Goal: Transaction & Acquisition: Subscribe to service/newsletter

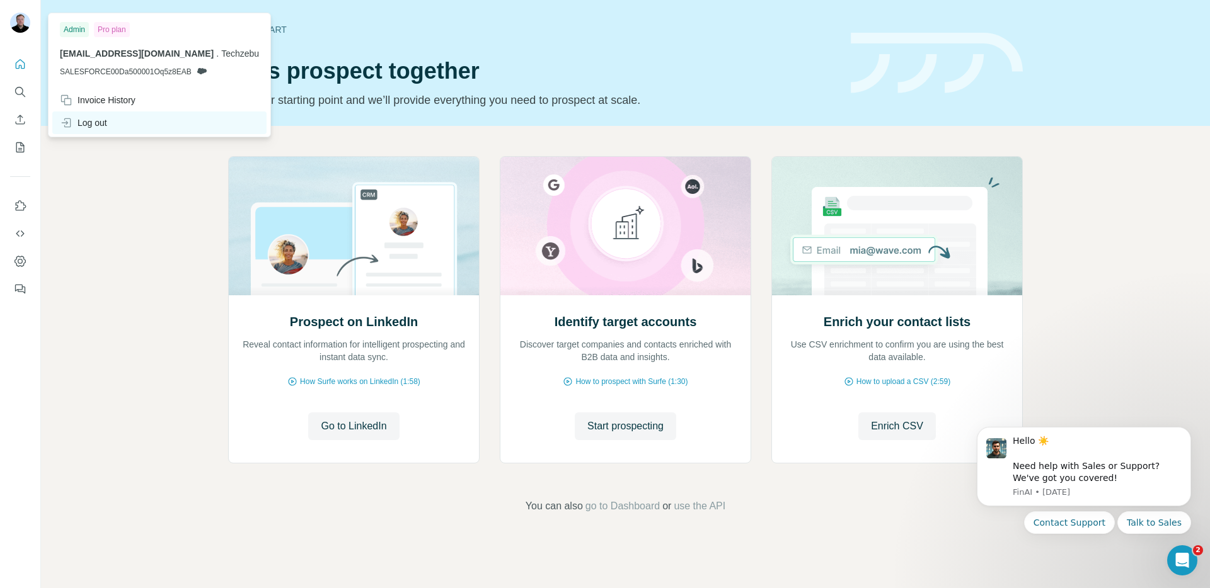
click at [106, 114] on div "Log out" at bounding box center [159, 123] width 214 height 23
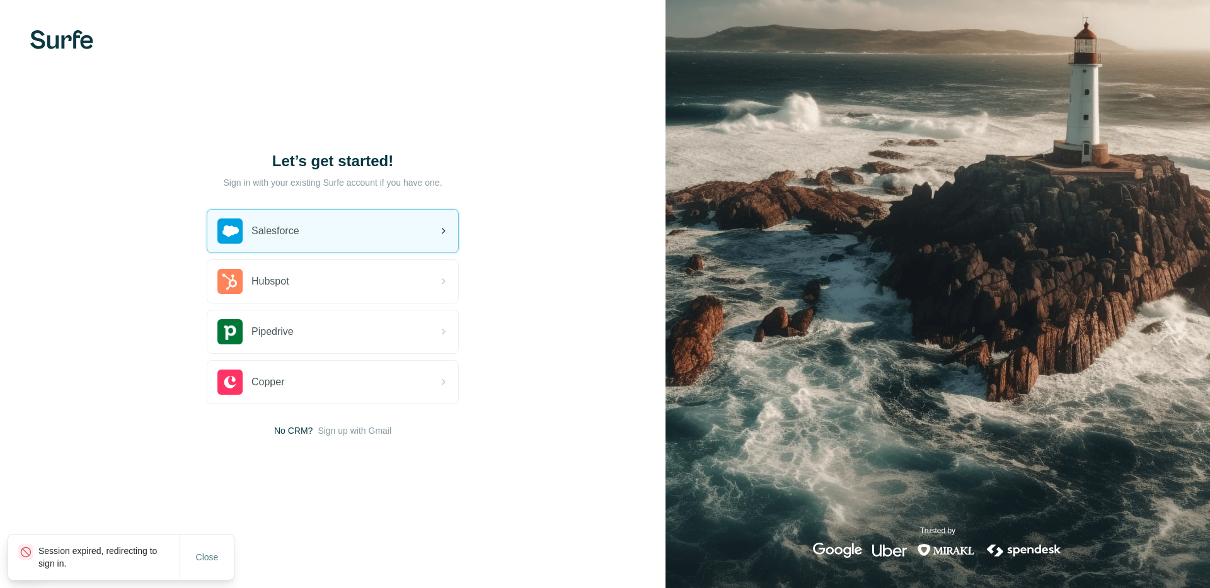
click at [299, 227] on span "Salesforce" at bounding box center [275, 231] width 48 height 15
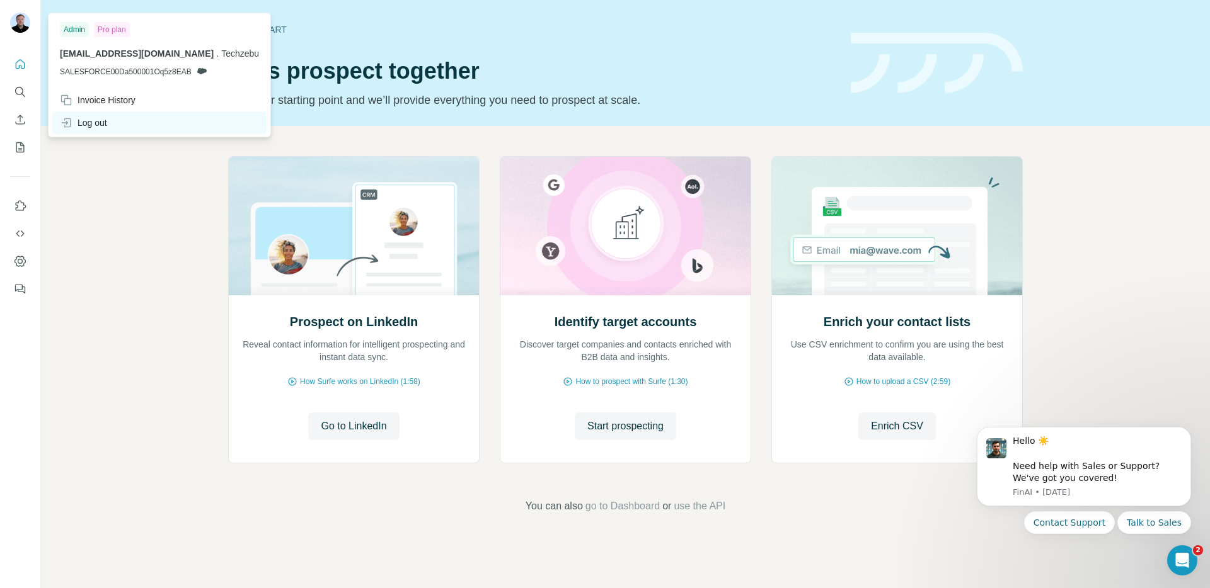
click at [77, 121] on div "Log out" at bounding box center [83, 123] width 47 height 13
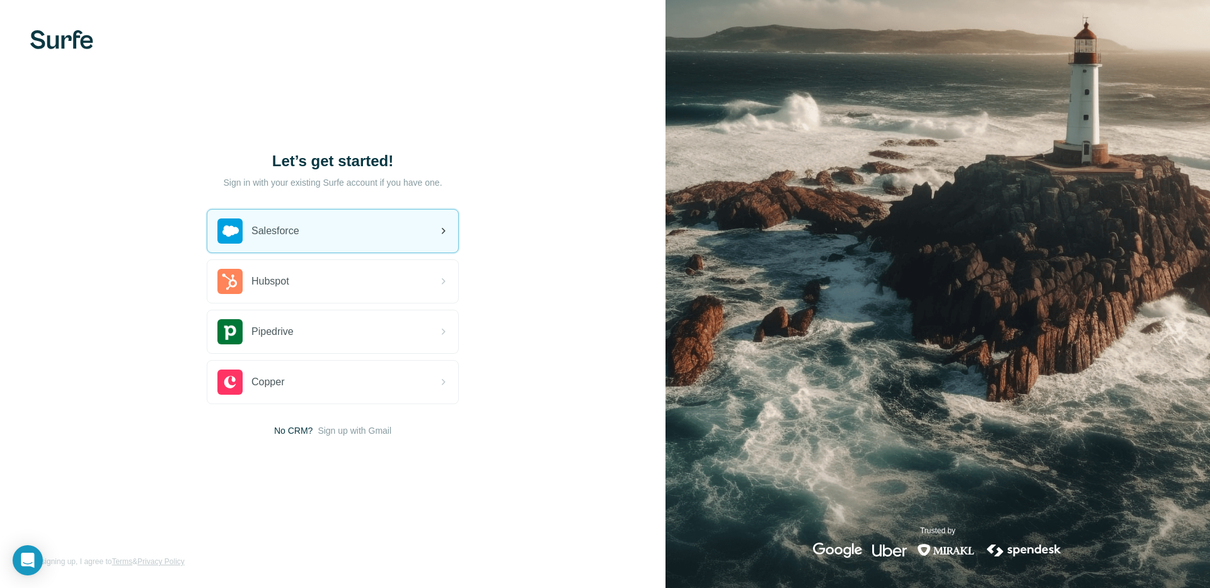
click at [277, 231] on span "Salesforce" at bounding box center [275, 231] width 48 height 15
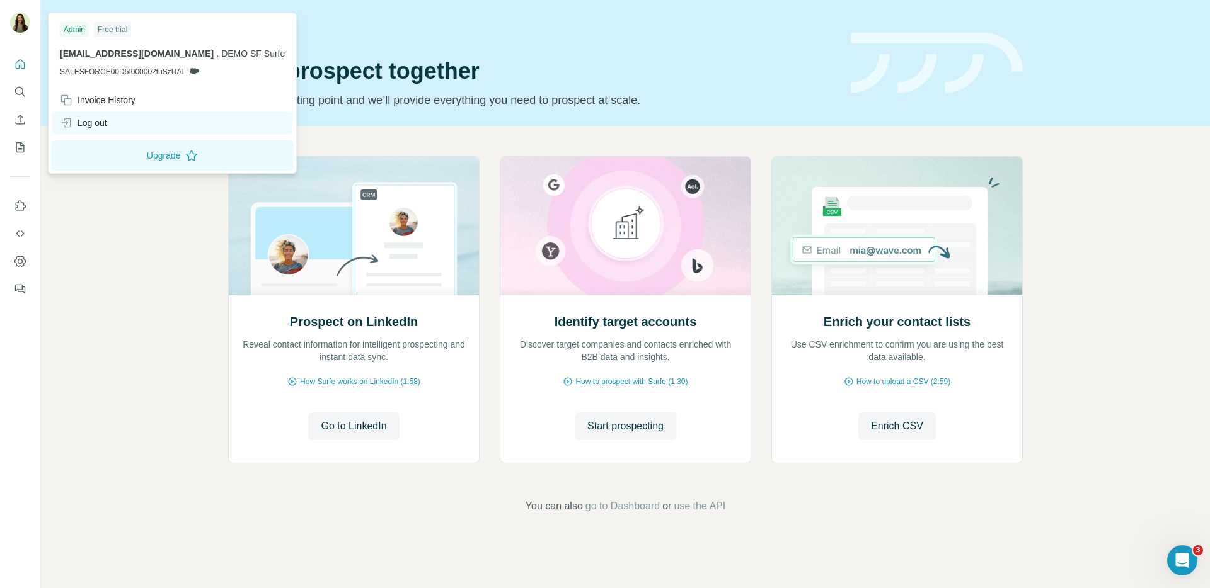
click at [98, 127] on div "Log out" at bounding box center [83, 123] width 47 height 13
click at [83, 123] on div "Log out" at bounding box center [83, 123] width 47 height 13
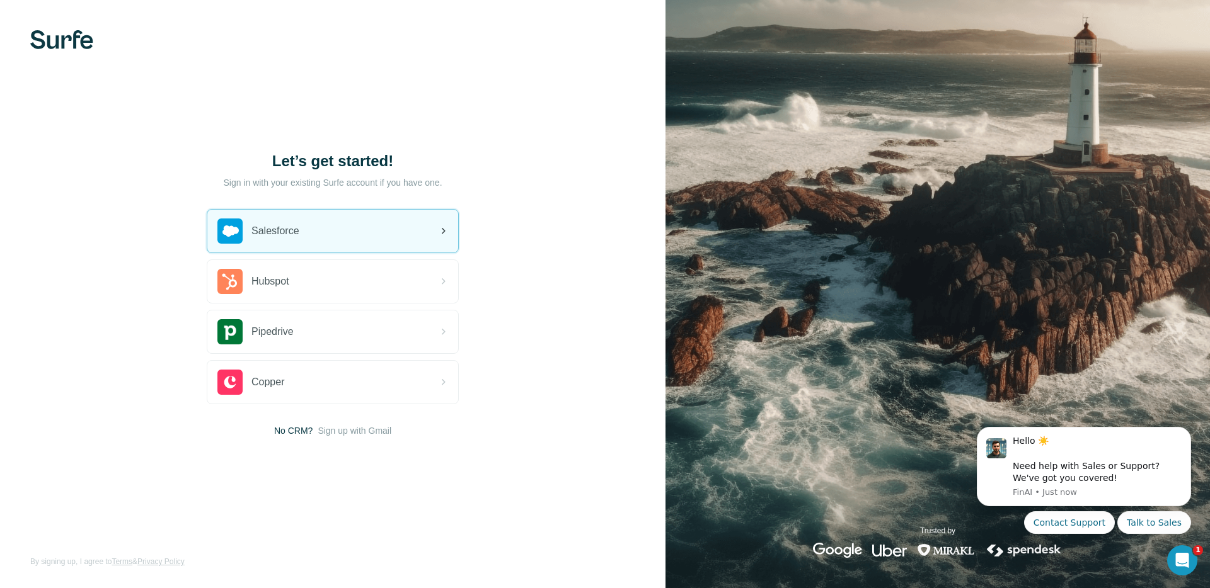
click at [261, 226] on span "Salesforce" at bounding box center [275, 231] width 48 height 15
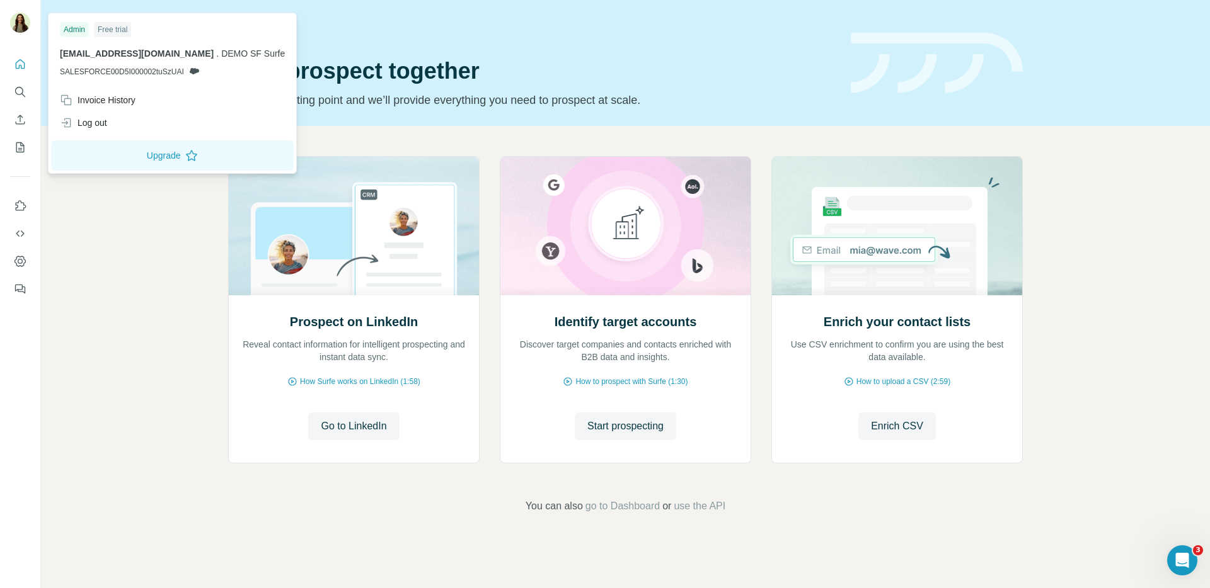
click at [74, 27] on div "Admin" at bounding box center [74, 29] width 29 height 15
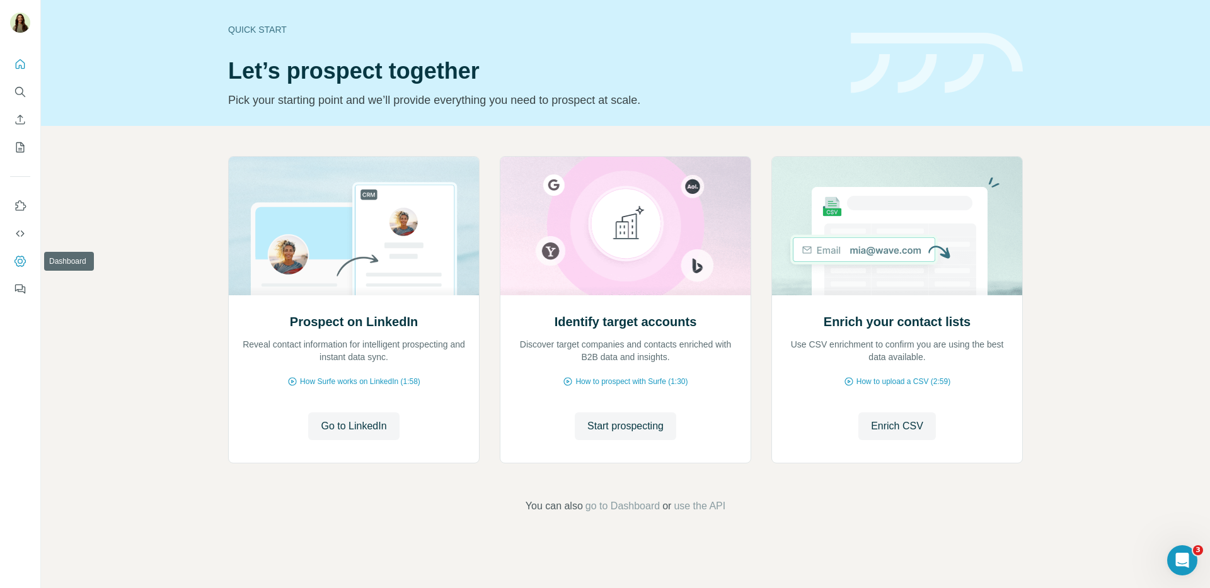
click at [18, 257] on icon "Dashboard" at bounding box center [20, 261] width 13 height 13
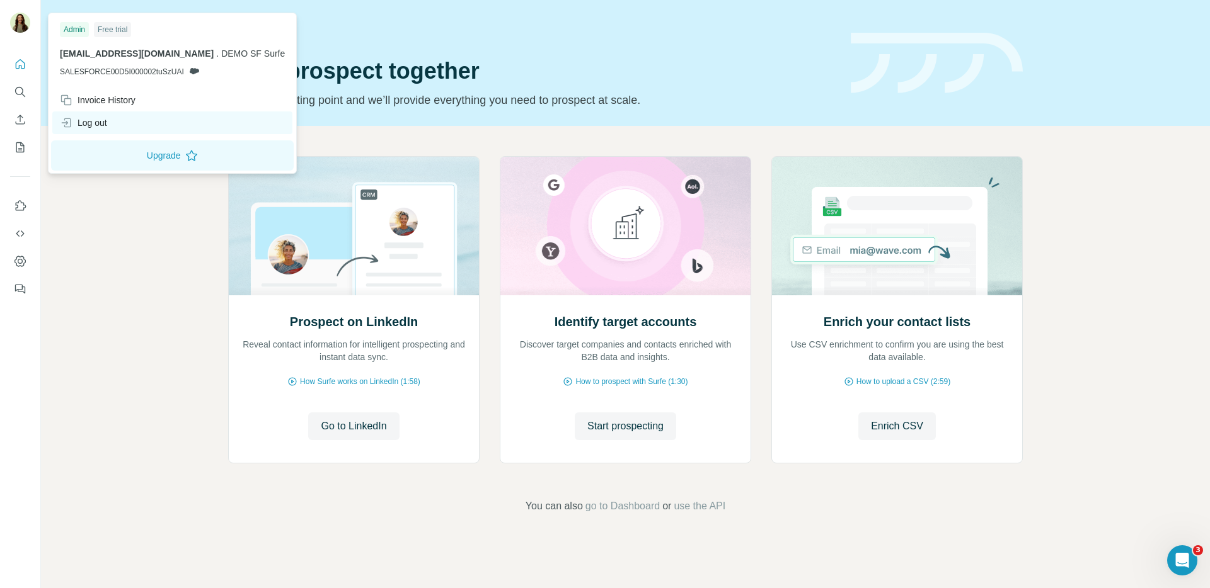
click at [99, 129] on div "Log out" at bounding box center [83, 123] width 47 height 13
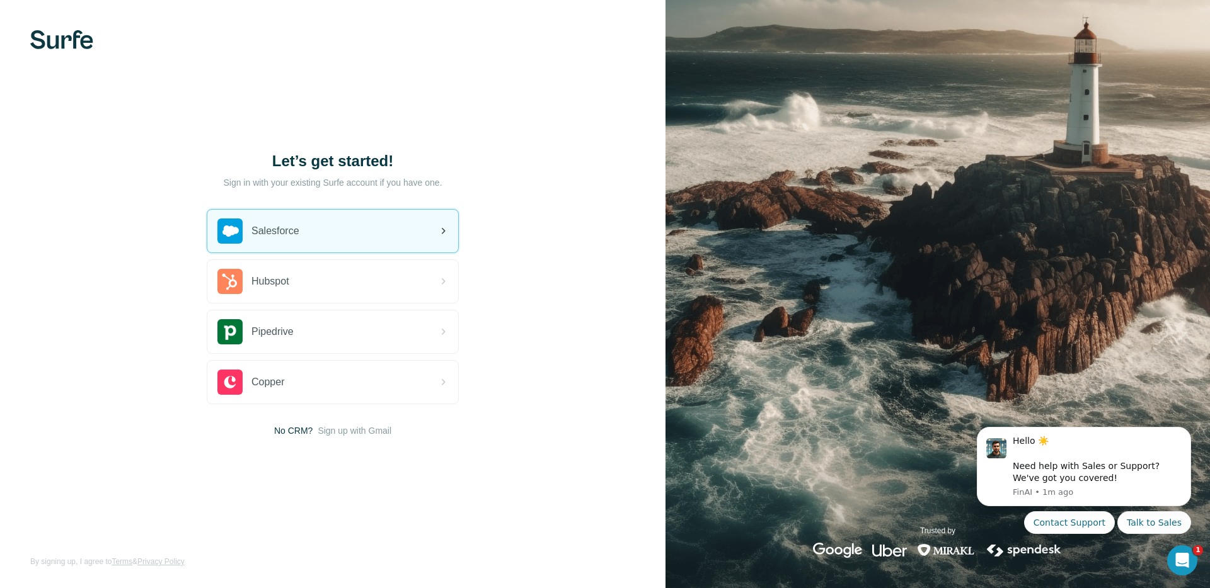
click at [337, 234] on div "Salesforce" at bounding box center [332, 231] width 251 height 43
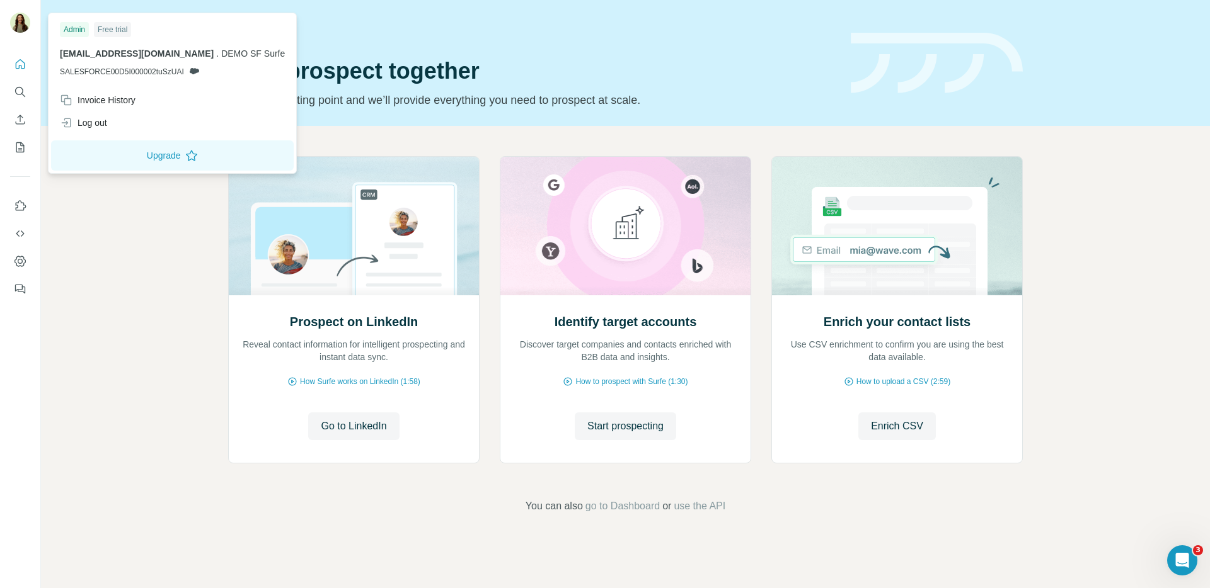
click at [152, 64] on div "[EMAIL_ADDRESS][DOMAIN_NAME] . DEMO SF Surfe SALESFORCE00D5I000002tuSzUAI" at bounding box center [172, 62] width 225 height 30
click at [130, 131] on div "Log out" at bounding box center [172, 123] width 240 height 23
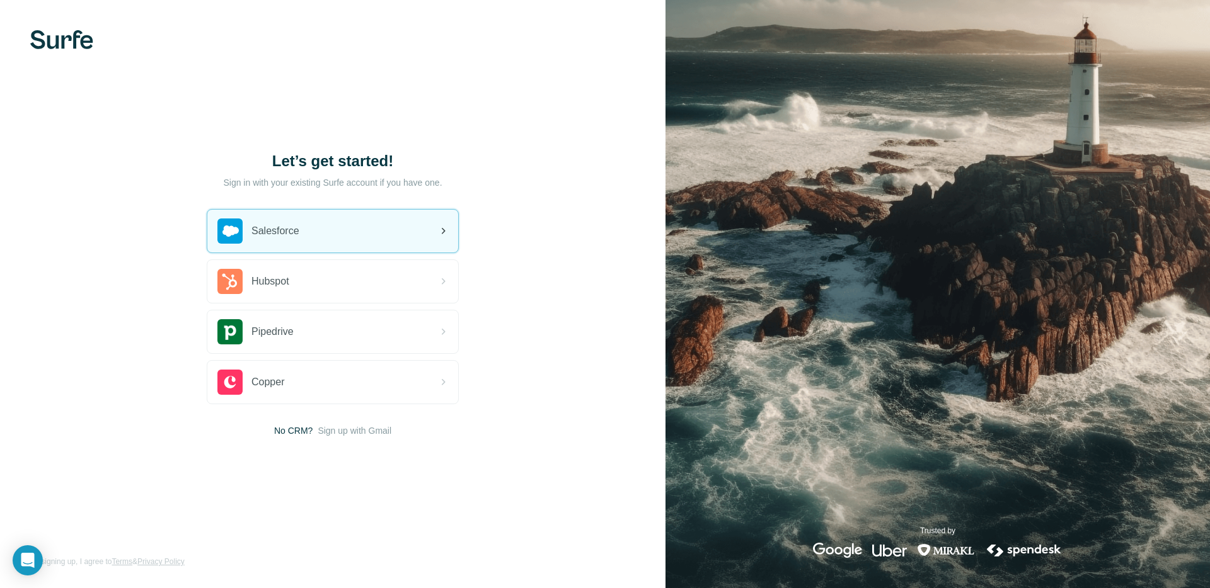
click at [299, 239] on div "Salesforce" at bounding box center [258, 231] width 82 height 25
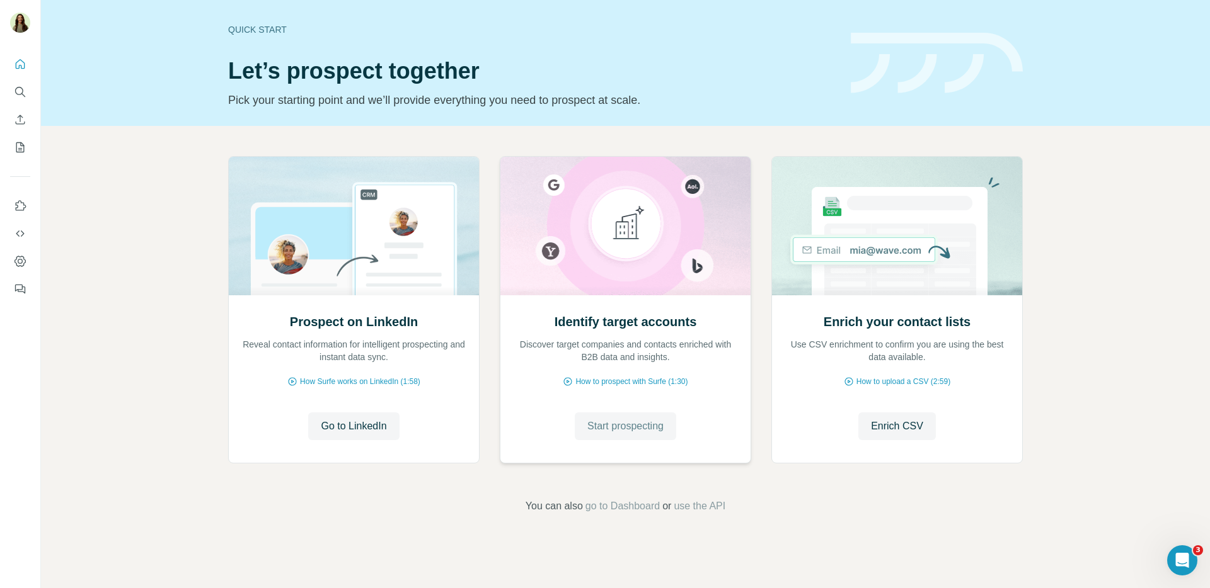
click at [600, 425] on span "Start prospecting" at bounding box center [625, 426] width 76 height 15
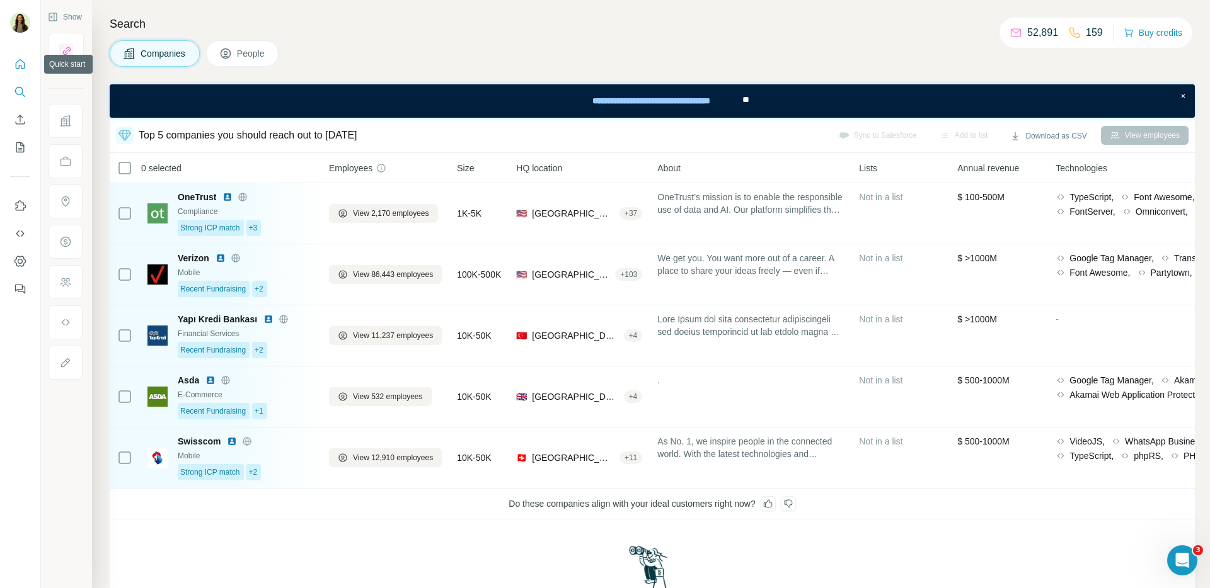
click at [23, 64] on icon "Quick start" at bounding box center [20, 64] width 13 height 13
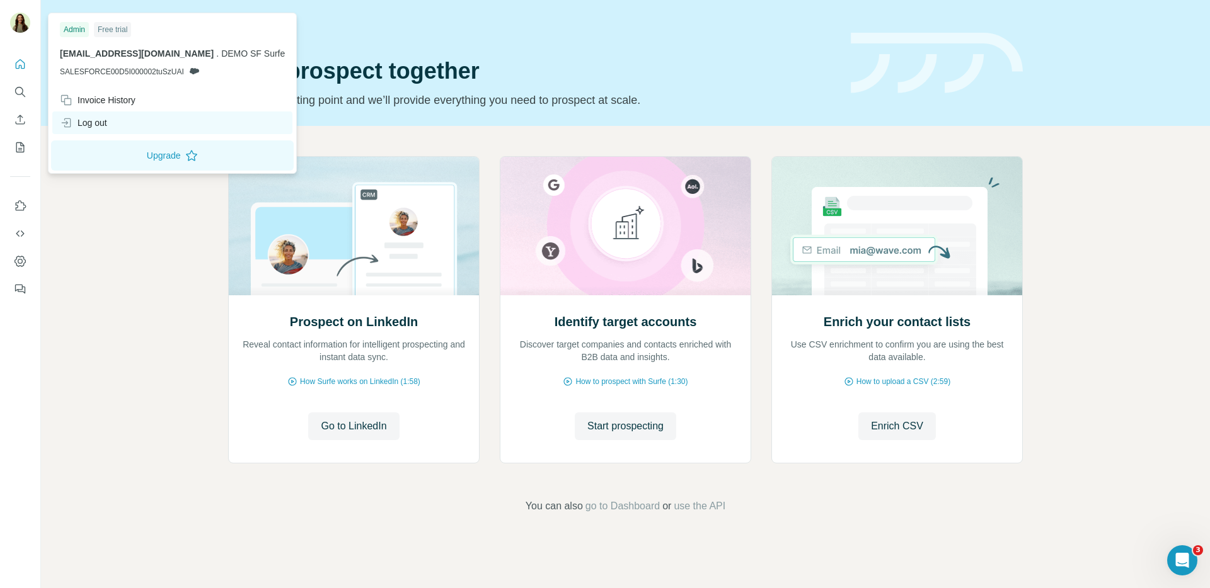
click at [103, 114] on div "Log out" at bounding box center [172, 123] width 240 height 23
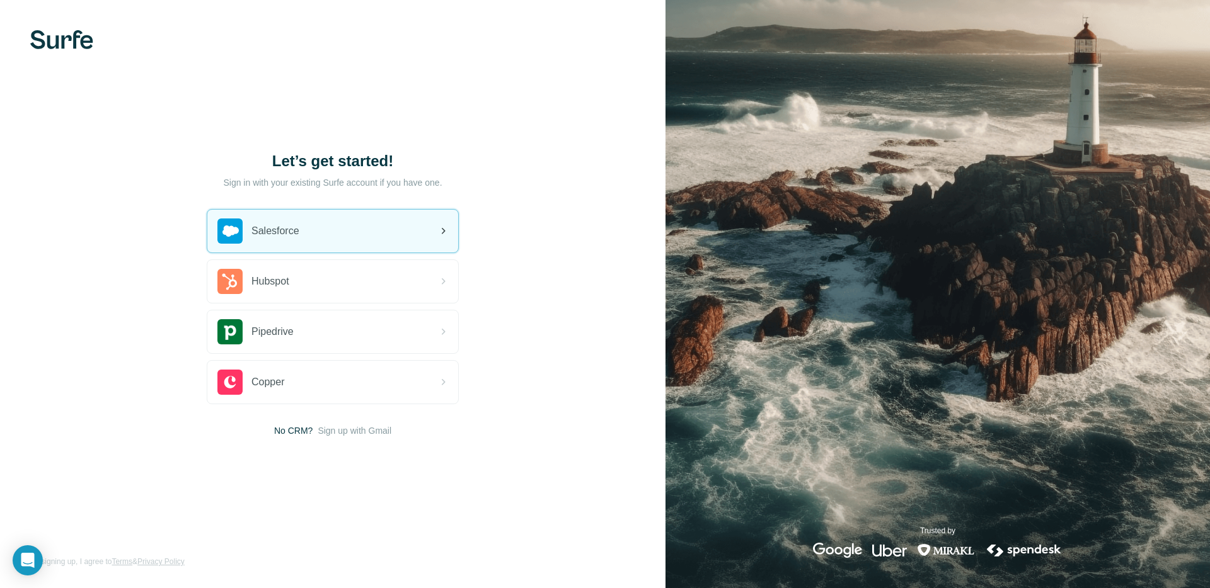
click at [297, 231] on span "Salesforce" at bounding box center [275, 231] width 48 height 15
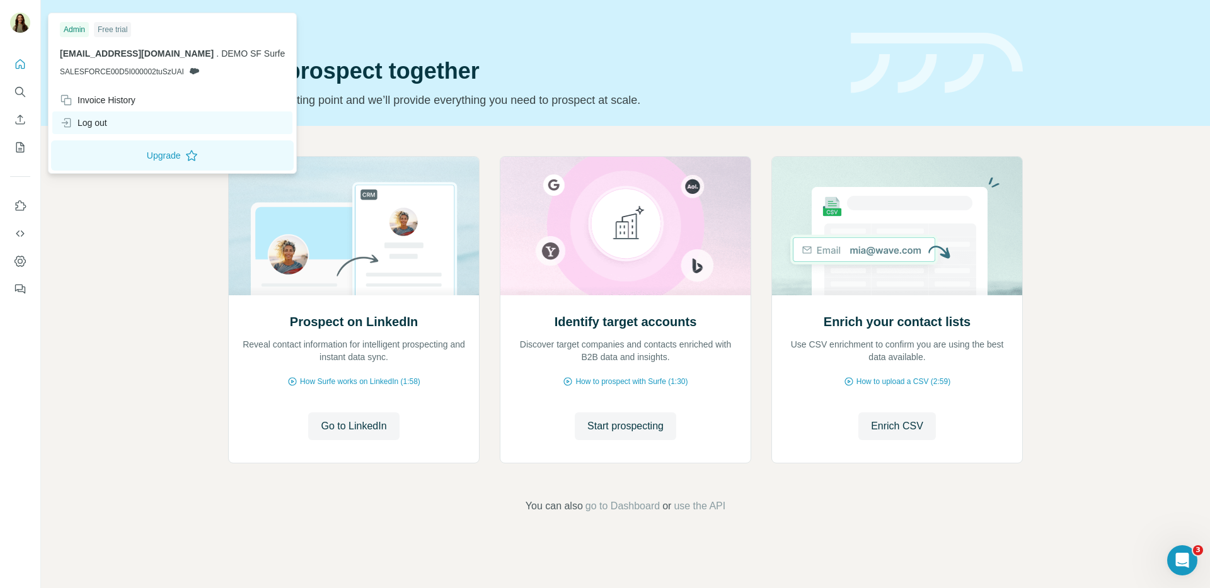
click at [96, 122] on div "Log out" at bounding box center [83, 123] width 47 height 13
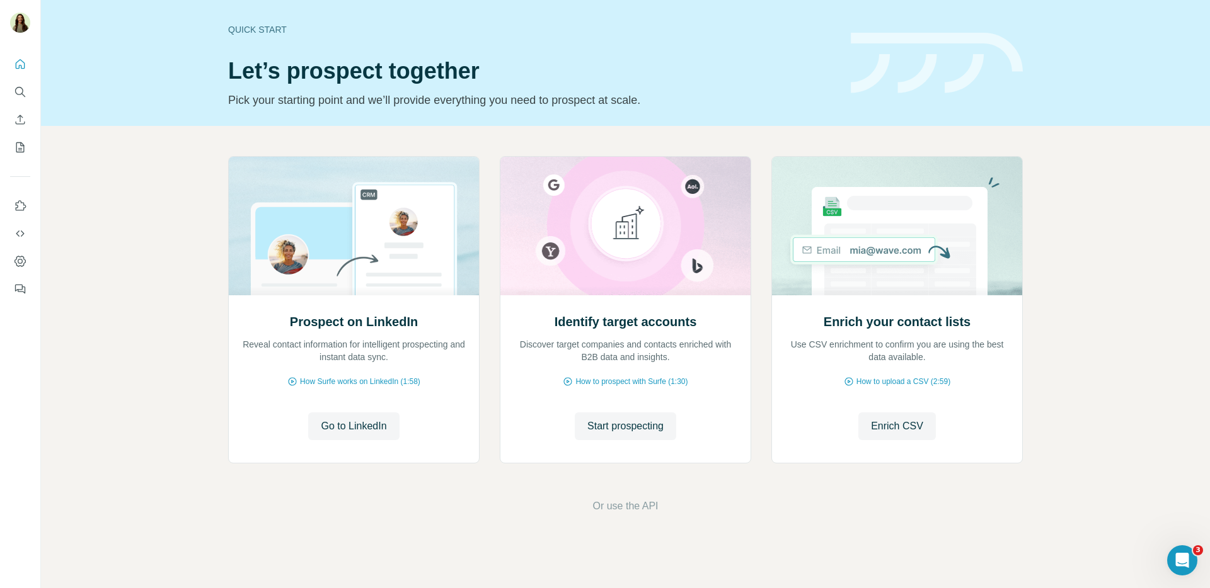
click at [929, 34] on img at bounding box center [936, 63] width 172 height 61
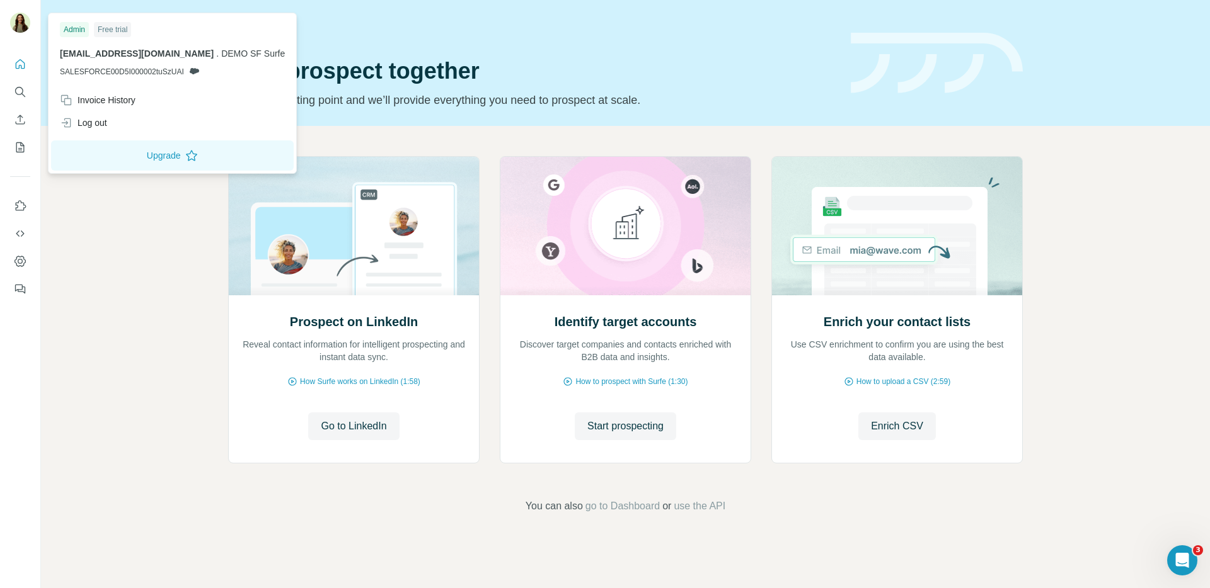
click at [21, 22] on img at bounding box center [20, 23] width 20 height 20
click at [110, 122] on div "Log out" at bounding box center [172, 123] width 240 height 23
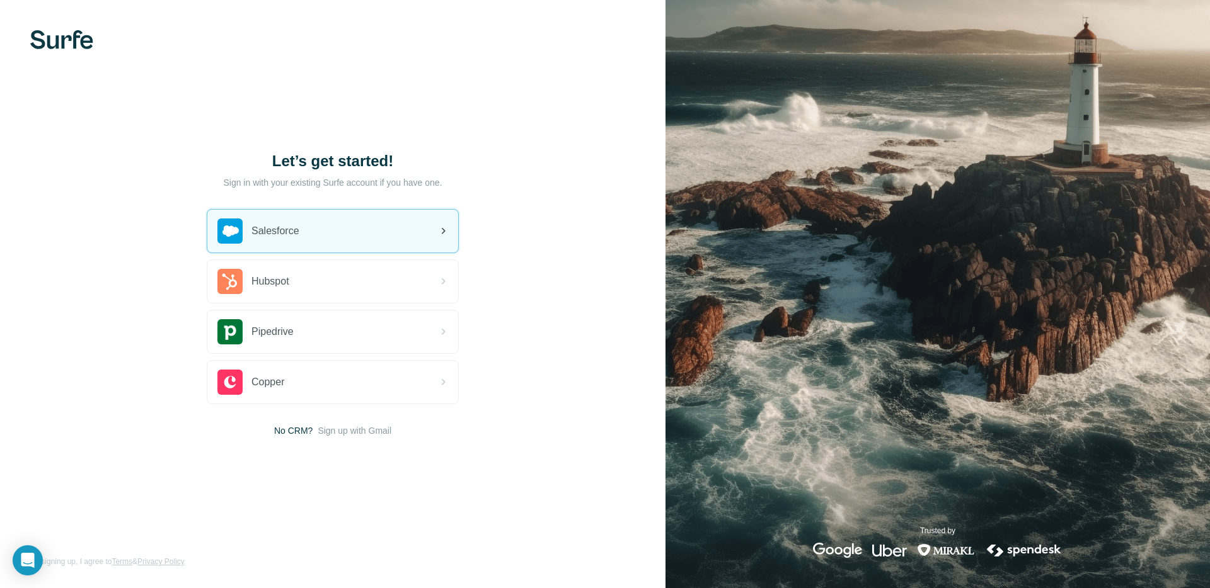
click at [290, 239] on div "Salesforce" at bounding box center [258, 231] width 82 height 25
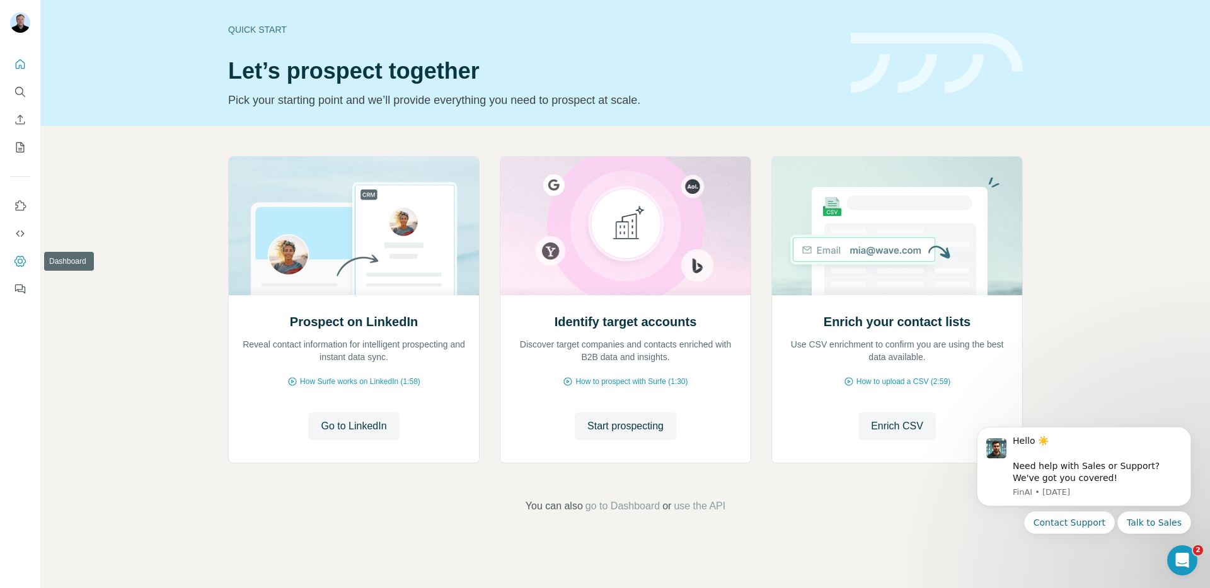
click at [16, 262] on icon "Dashboard" at bounding box center [20, 261] width 13 height 13
click at [26, 61] on icon "Quick start" at bounding box center [20, 64] width 13 height 13
click at [593, 416] on button "Start prospecting" at bounding box center [625, 427] width 101 height 28
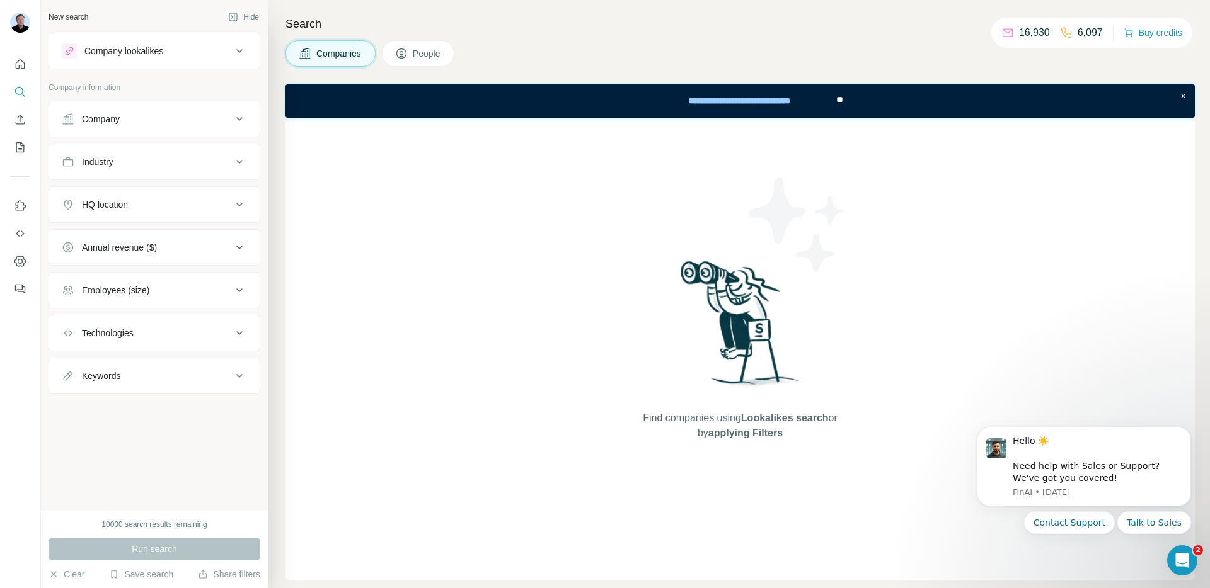
click at [178, 131] on button "Company" at bounding box center [154, 119] width 210 height 30
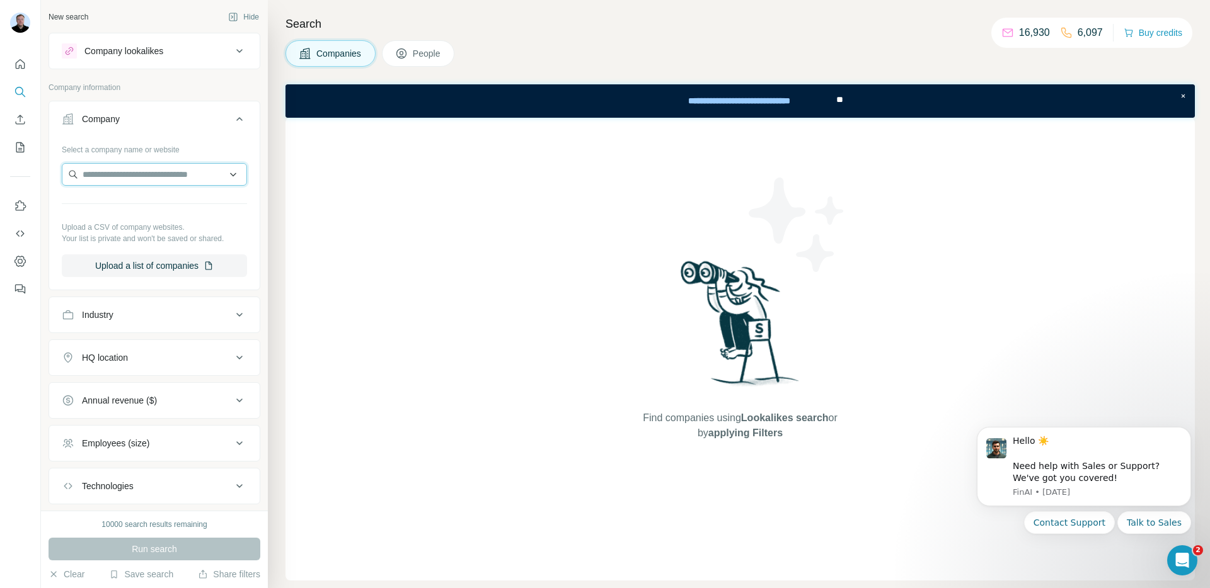
click at [144, 178] on input "text" at bounding box center [154, 174] width 185 height 23
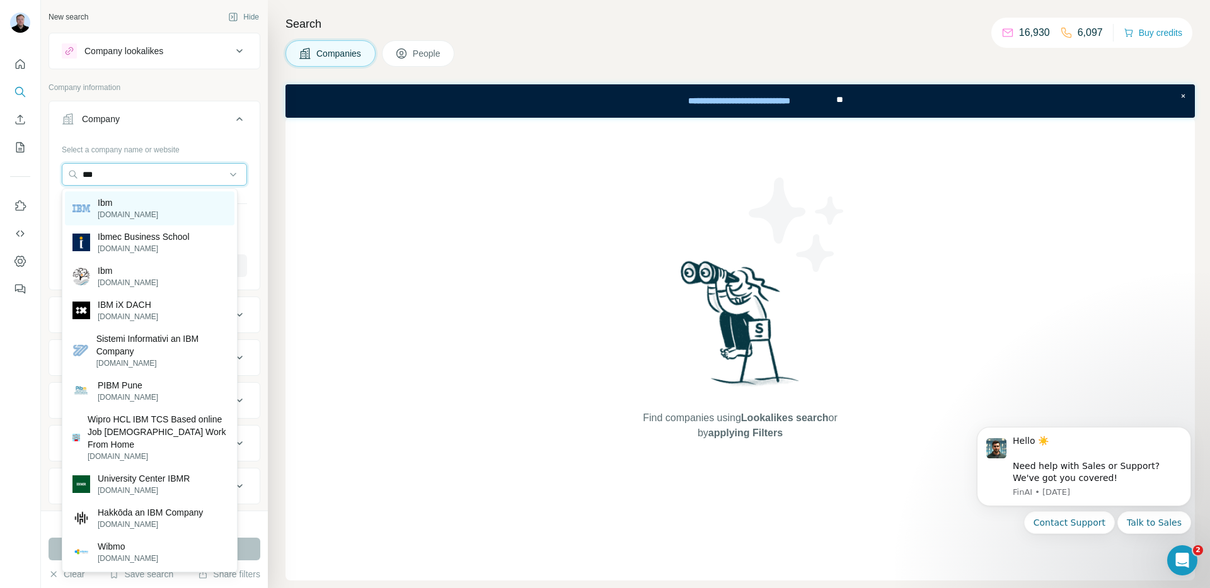
type input "***"
click at [144, 213] on div "Ibm ibm.com" at bounding box center [149, 209] width 169 height 34
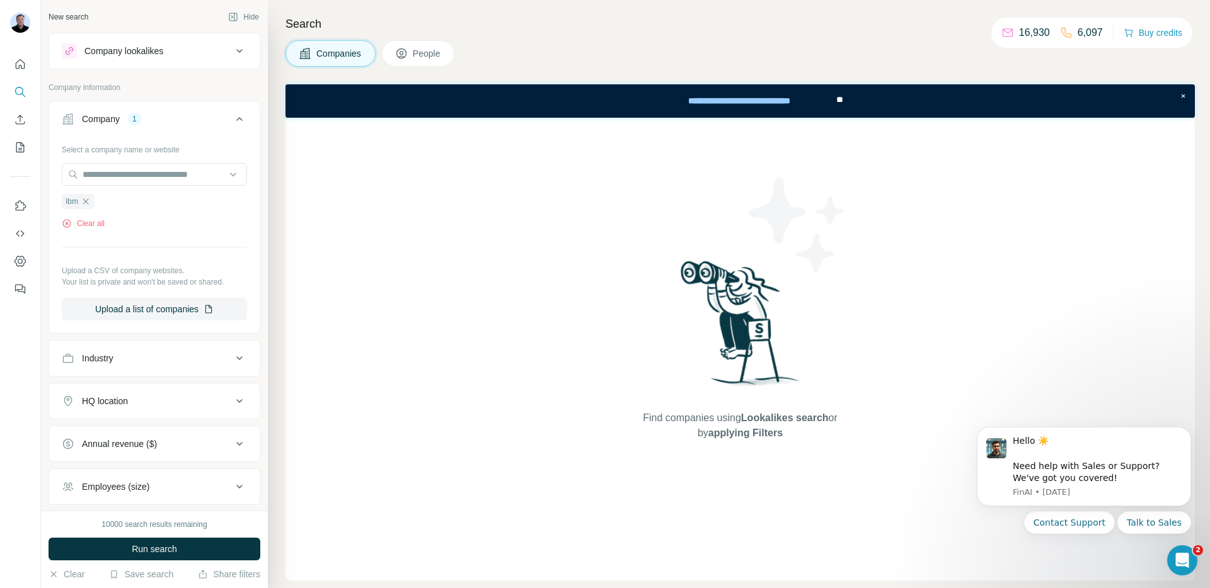
click at [421, 59] on span "People" at bounding box center [427, 53] width 29 height 13
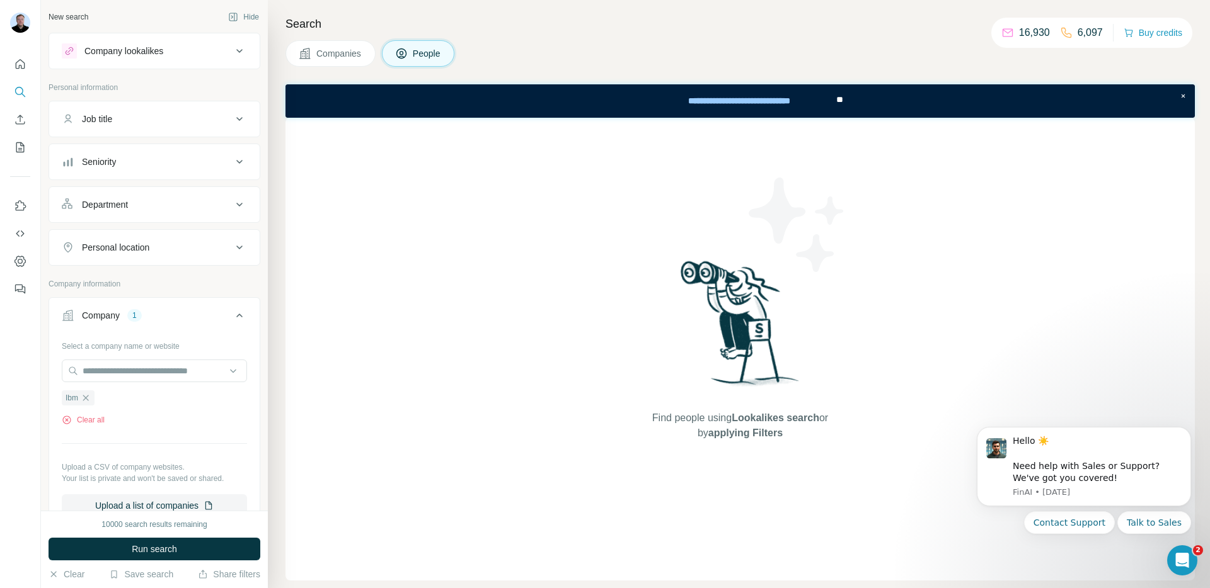
click at [147, 540] on button "Run search" at bounding box center [155, 549] width 212 height 23
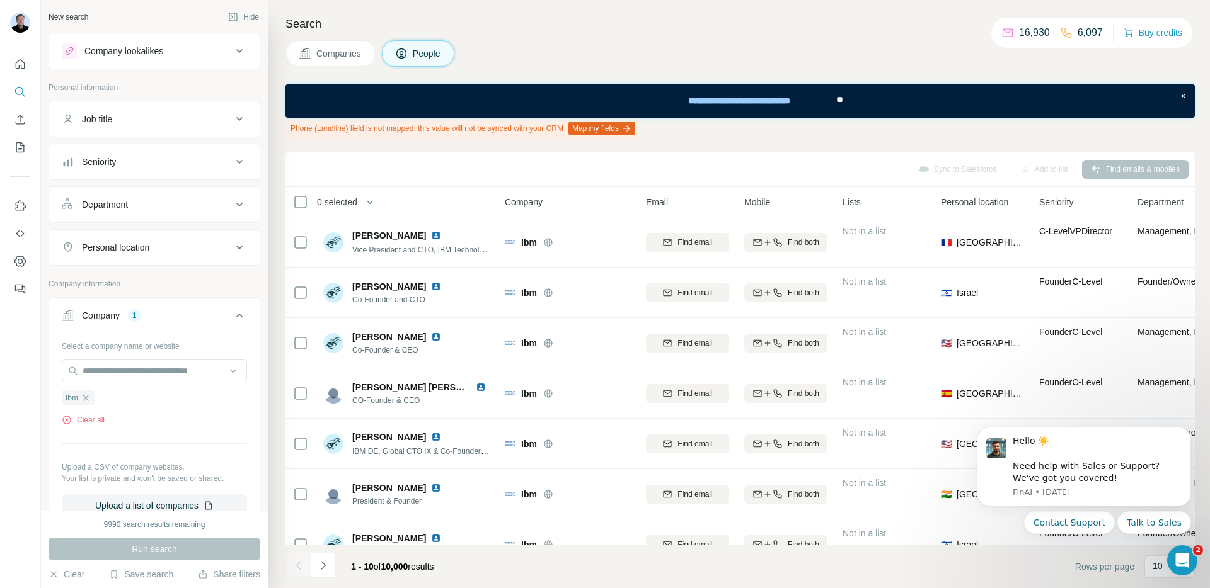
click at [627, 131] on button "Map my fields" at bounding box center [601, 129] width 67 height 14
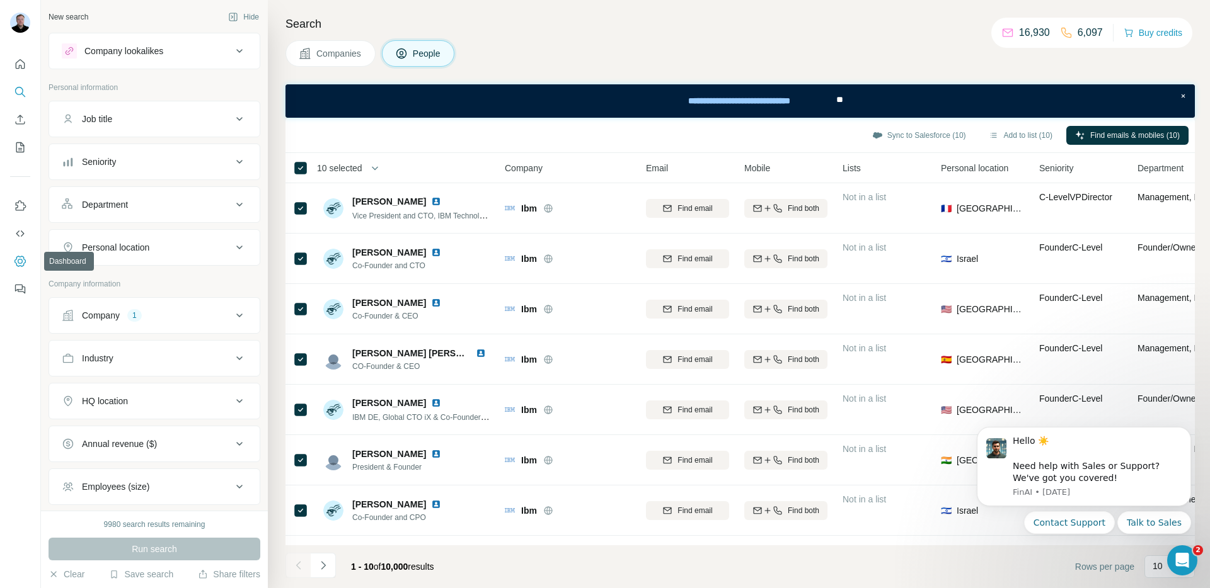
click at [14, 265] on icon "Dashboard" at bounding box center [20, 261] width 13 height 13
click at [21, 263] on icon "Dashboard" at bounding box center [20, 261] width 13 height 13
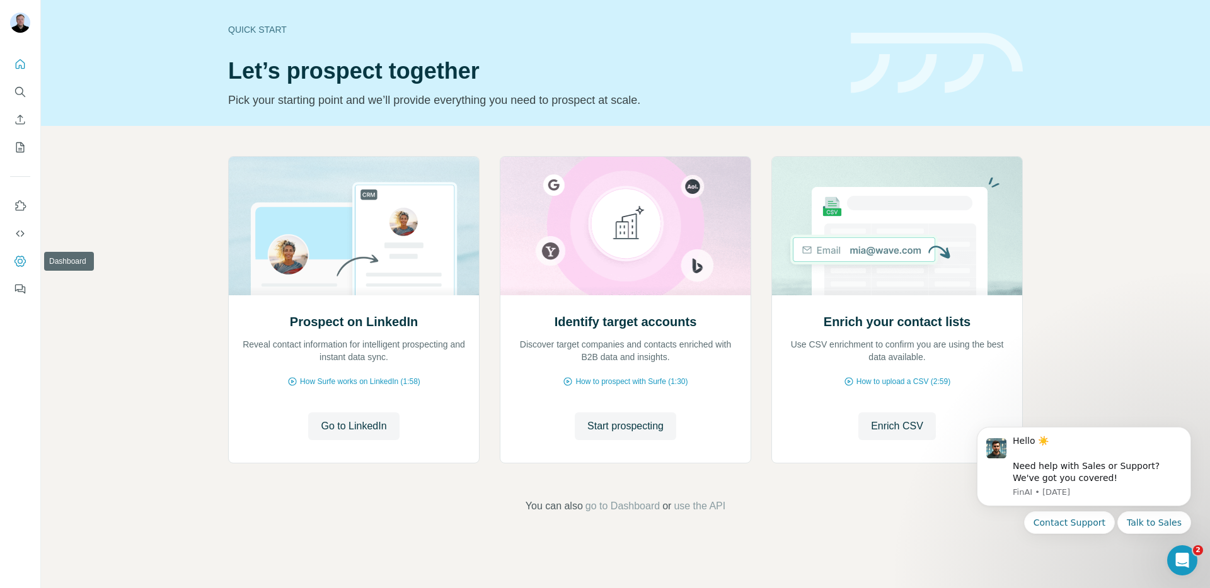
click at [21, 263] on icon "Dashboard" at bounding box center [20, 261] width 5 height 5
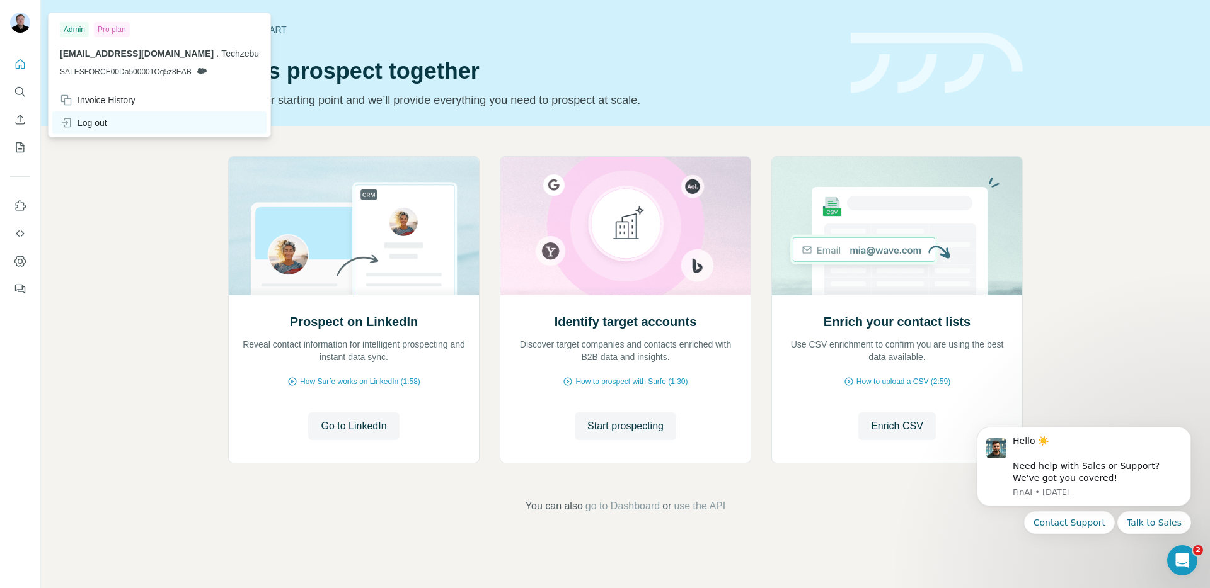
click at [82, 122] on div "Log out" at bounding box center [83, 123] width 47 height 13
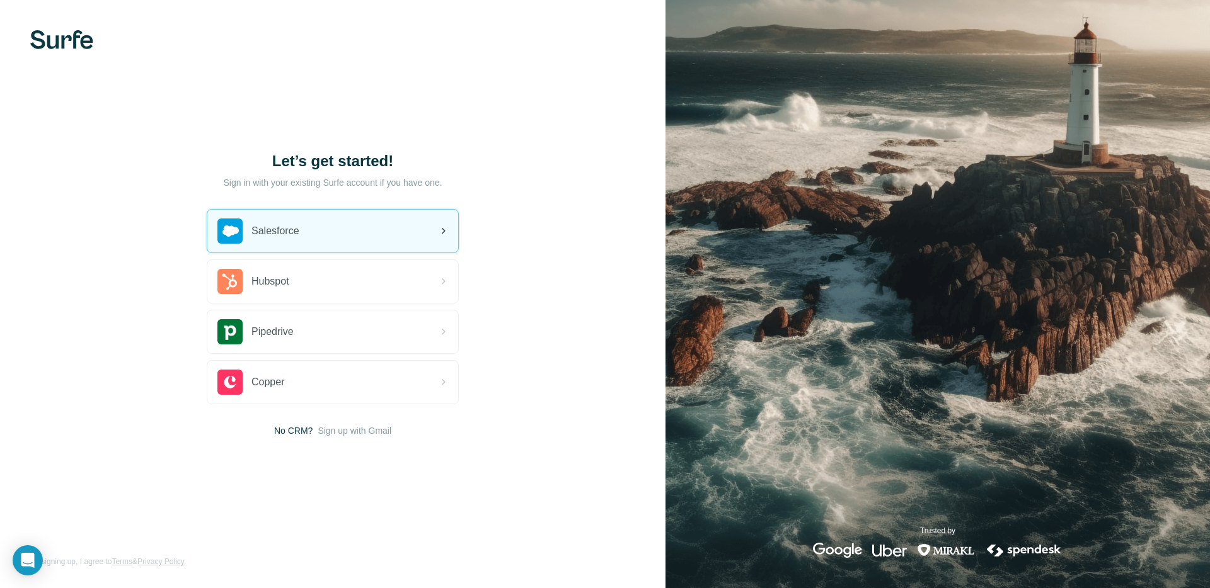
click at [295, 237] on span "Salesforce" at bounding box center [275, 231] width 48 height 15
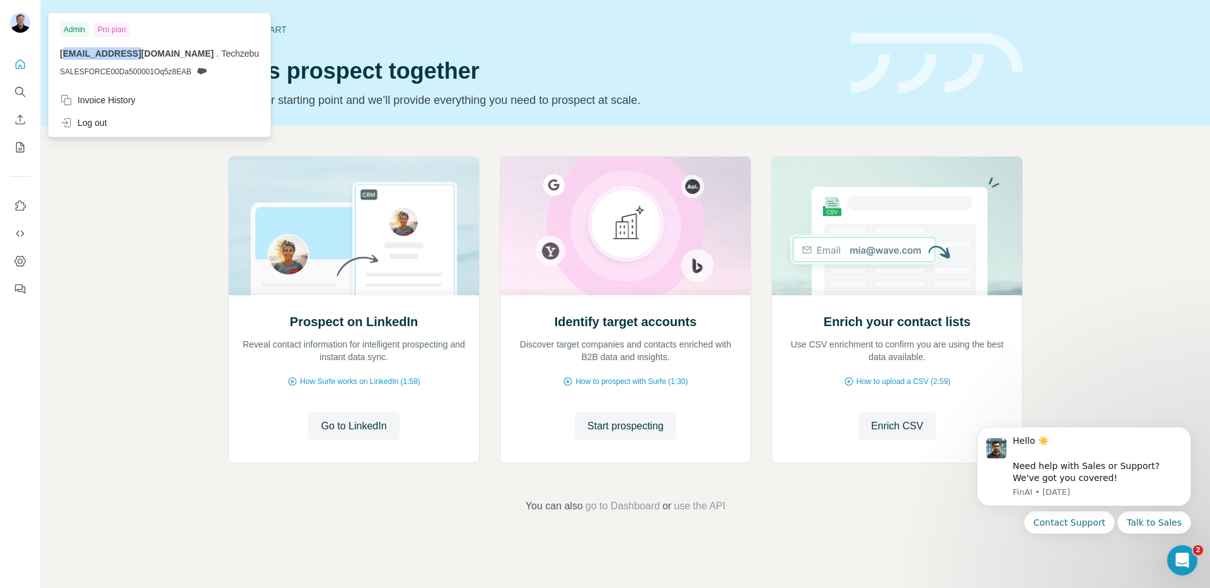
drag, startPoint x: 65, startPoint y: 55, endPoint x: 140, endPoint y: 57, distance: 75.6
click at [140, 57] on span "[EMAIL_ADDRESS][DOMAIN_NAME]" at bounding box center [137, 54] width 154 height 10
click at [95, 129] on div "Log out" at bounding box center [83, 123] width 47 height 13
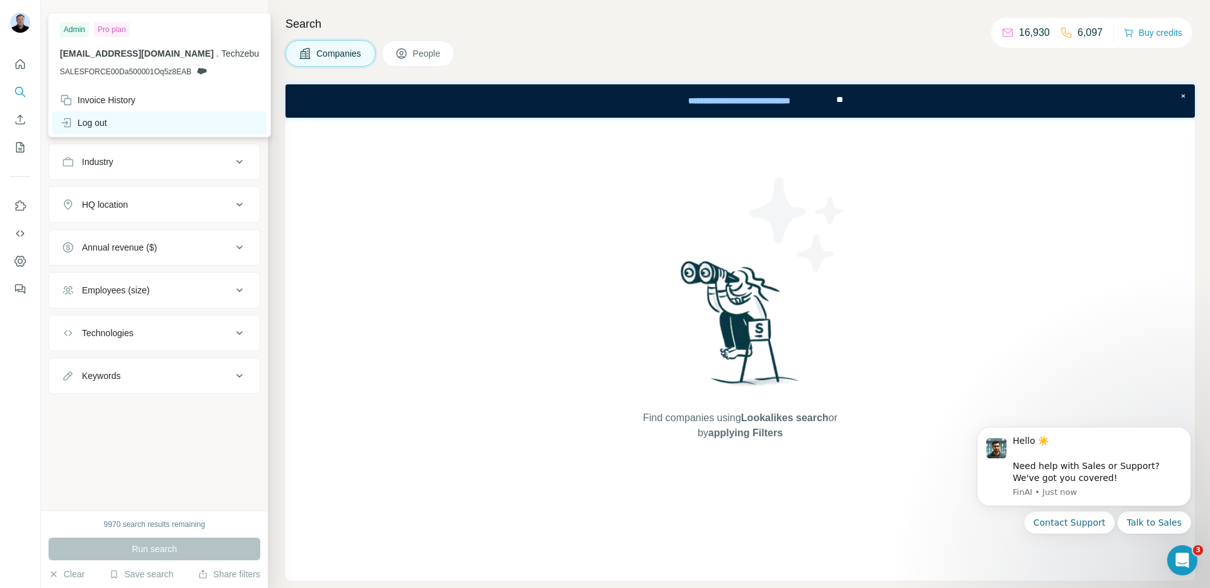
click at [96, 128] on div "Log out" at bounding box center [83, 123] width 47 height 13
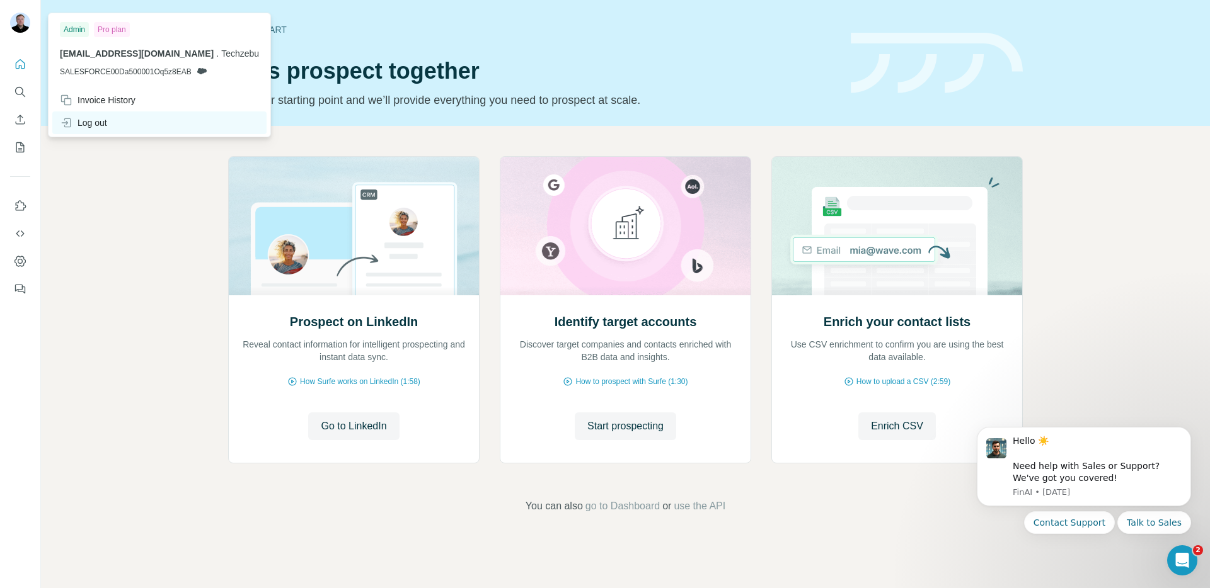
click at [84, 117] on div "Log out" at bounding box center [83, 123] width 47 height 13
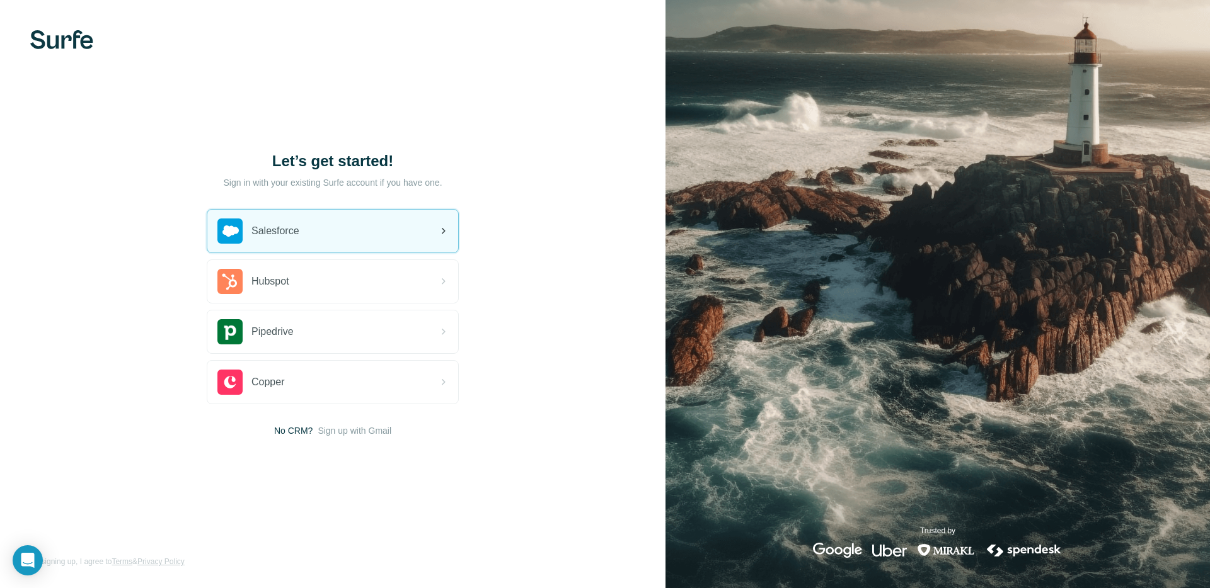
click at [294, 234] on span "Salesforce" at bounding box center [275, 231] width 48 height 15
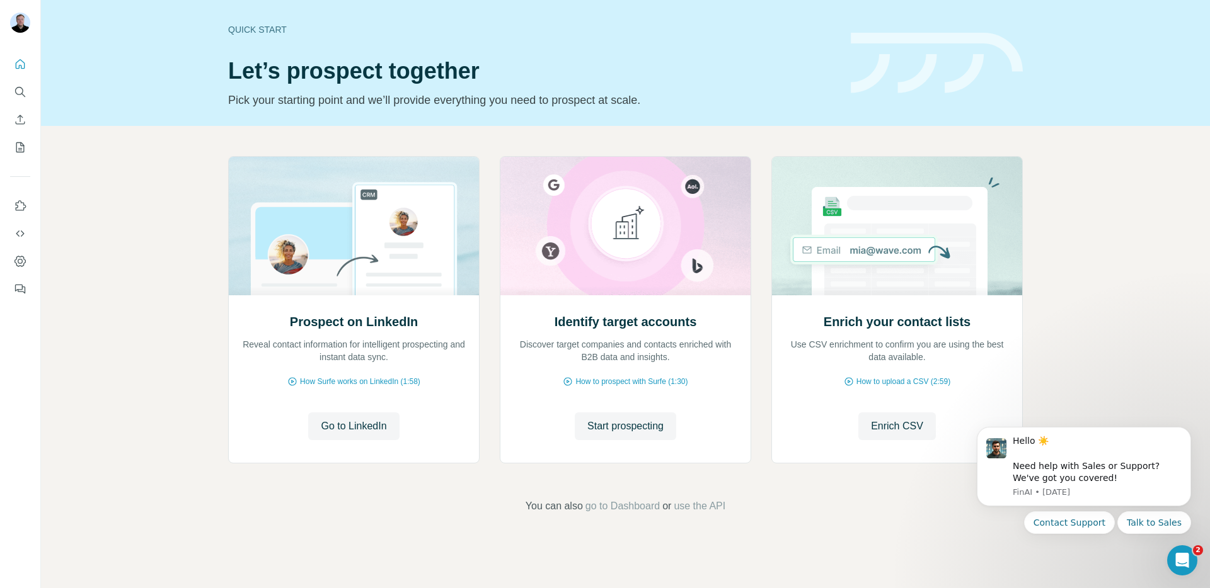
click at [430, 41] on div "Quick start Let’s prospect together Pick your starting point and we’ll provide …" at bounding box center [531, 63] width 607 height 92
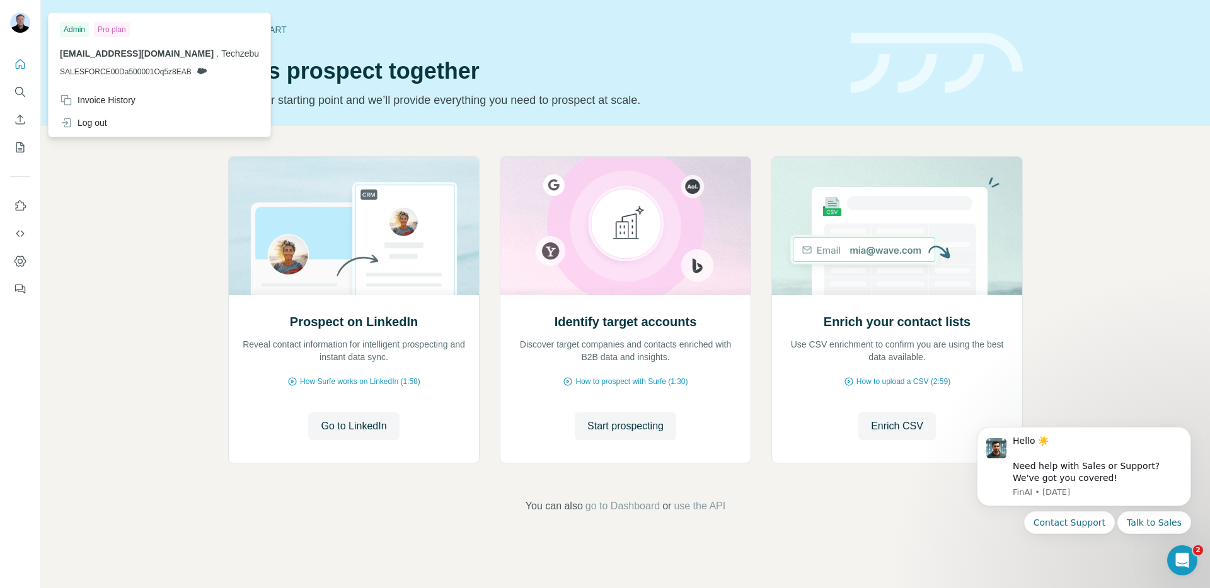
drag, startPoint x: 20, startPoint y: 21, endPoint x: 29, endPoint y: 25, distance: 9.6
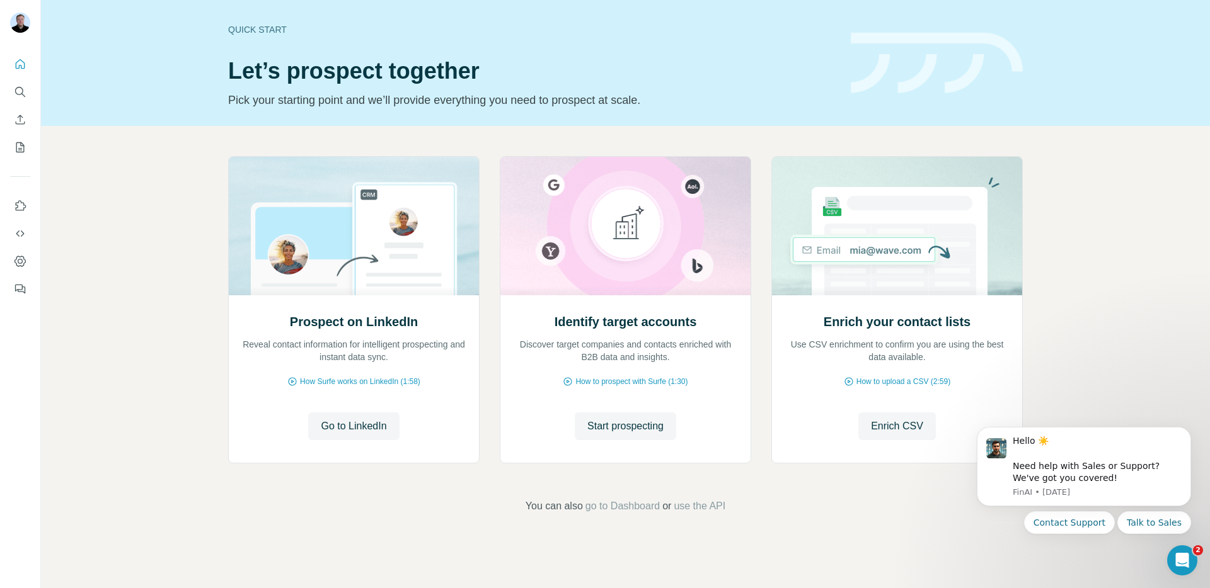
click at [340, 33] on div "Quick start" at bounding box center [531, 29] width 607 height 13
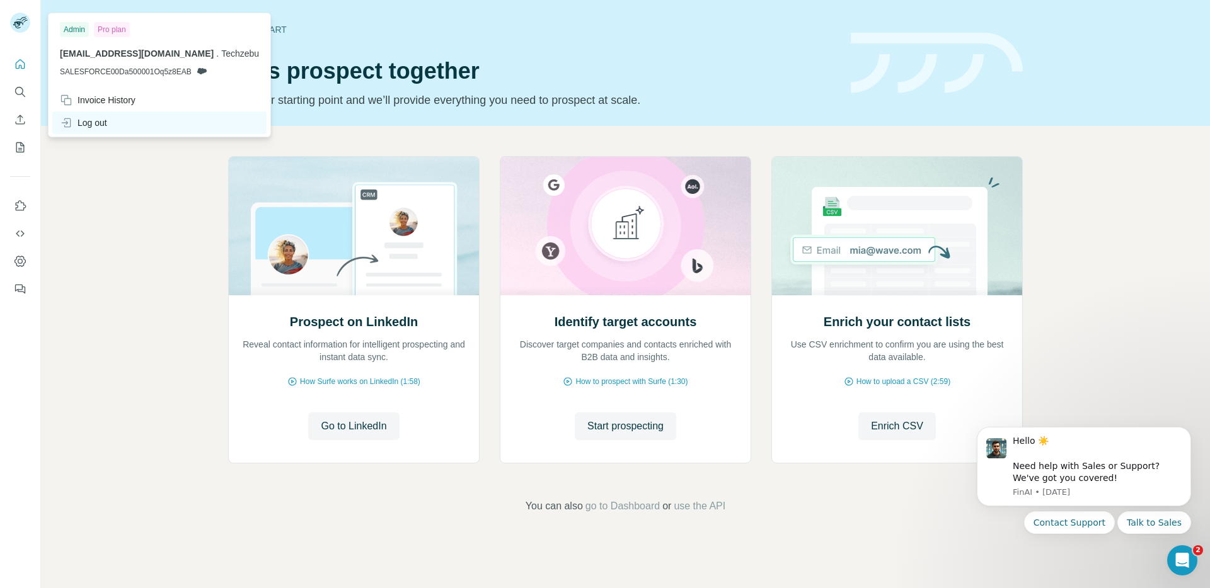
click at [78, 125] on div "Log out" at bounding box center [83, 123] width 47 height 13
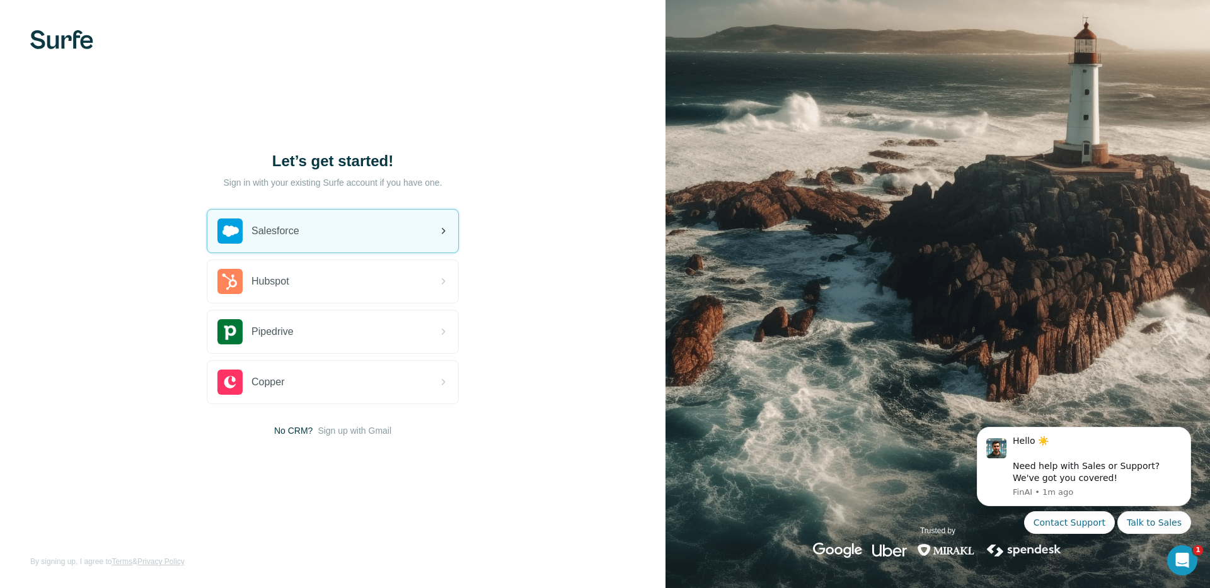
click at [266, 232] on span "Salesforce" at bounding box center [275, 231] width 48 height 15
click at [273, 229] on span "Salesforce" at bounding box center [275, 231] width 48 height 15
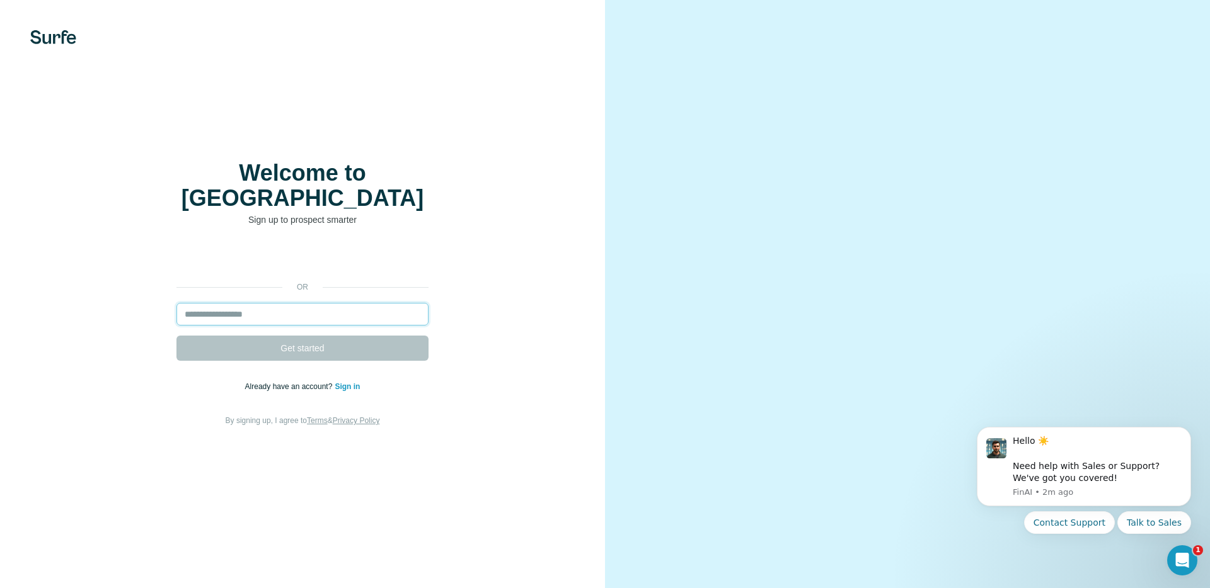
click at [289, 303] on input "email" at bounding box center [302, 314] width 252 height 23
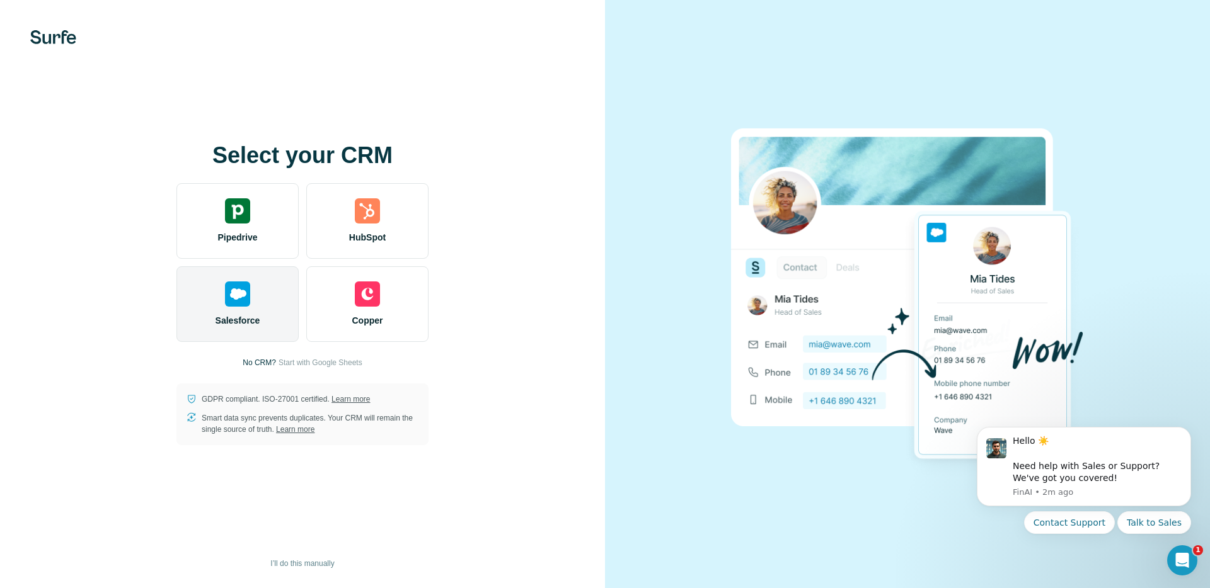
click at [251, 299] on div "Salesforce" at bounding box center [237, 304] width 122 height 76
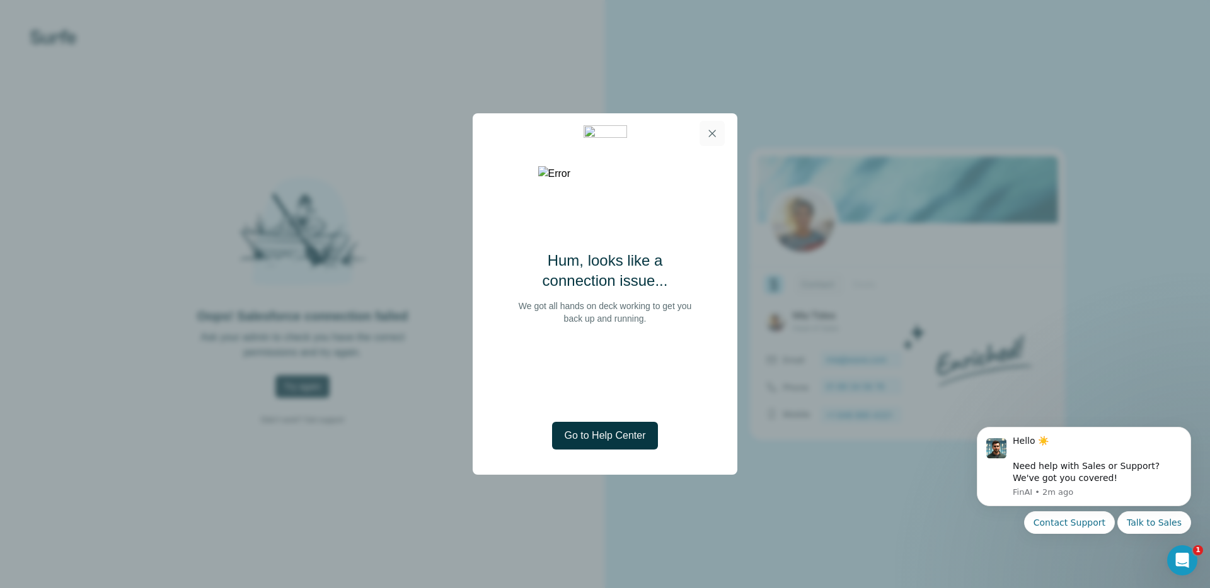
click at [712, 137] on icon "button" at bounding box center [712, 133] width 13 height 13
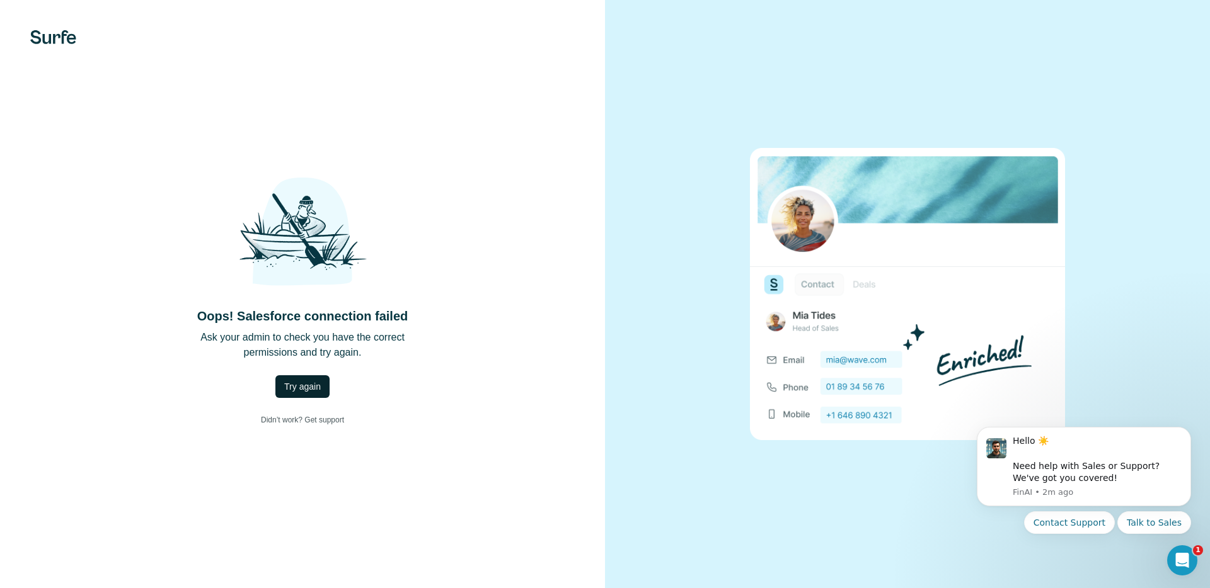
click at [311, 389] on span "Try again" at bounding box center [302, 386] width 37 height 13
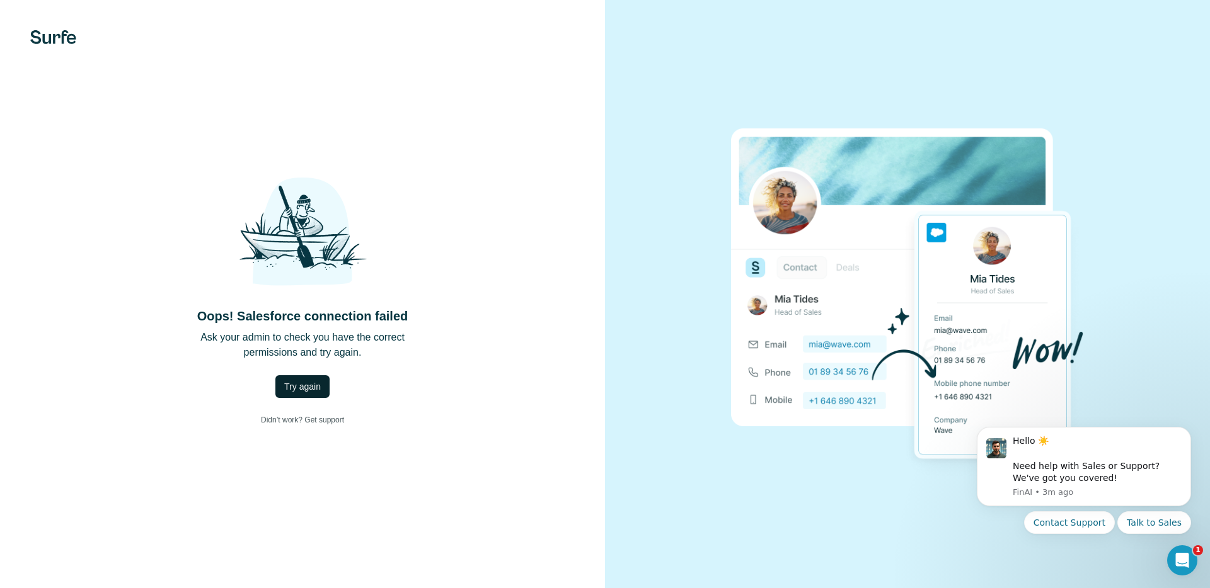
click at [324, 384] on button "Try again" at bounding box center [302, 386] width 54 height 23
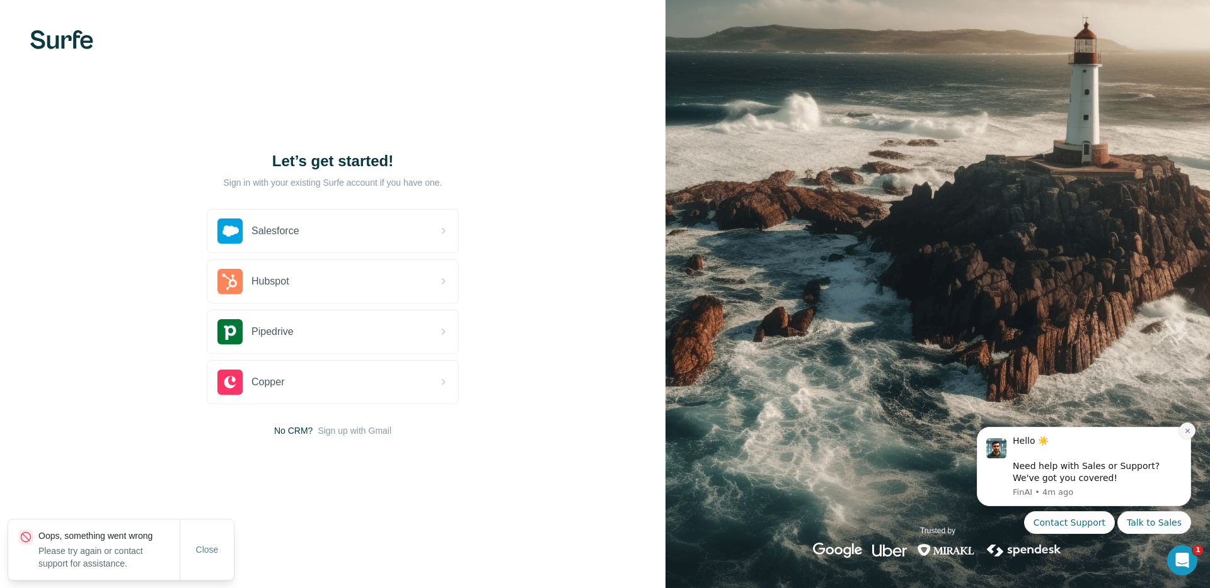
click at [1185, 435] on button "Dismiss notification" at bounding box center [1187, 431] width 16 height 16
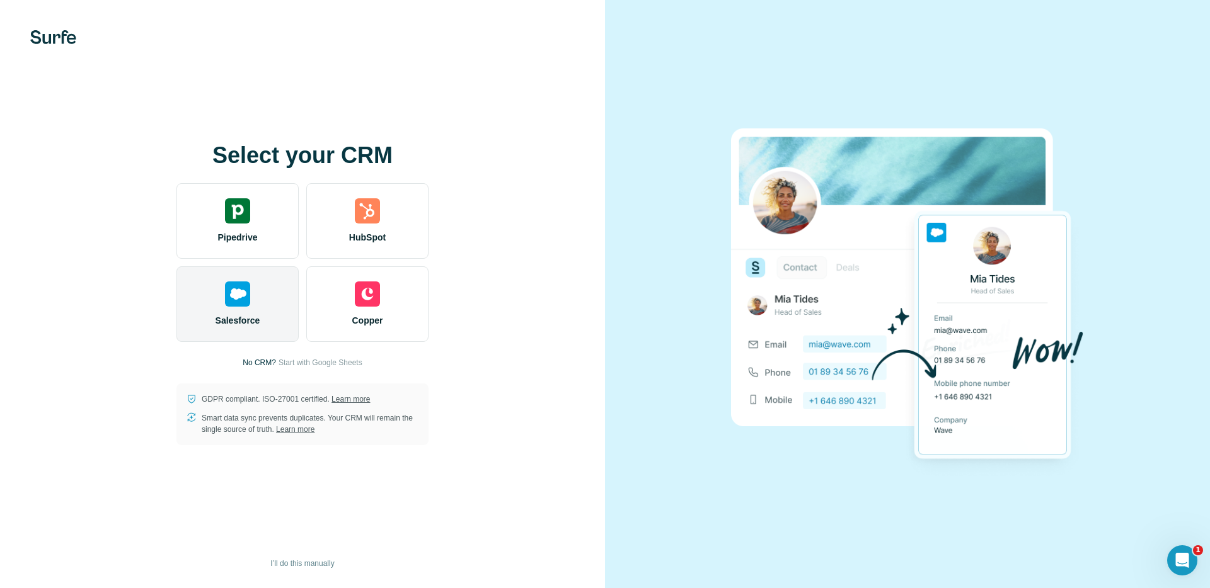
click at [237, 316] on span "Salesforce" at bounding box center [237, 320] width 45 height 13
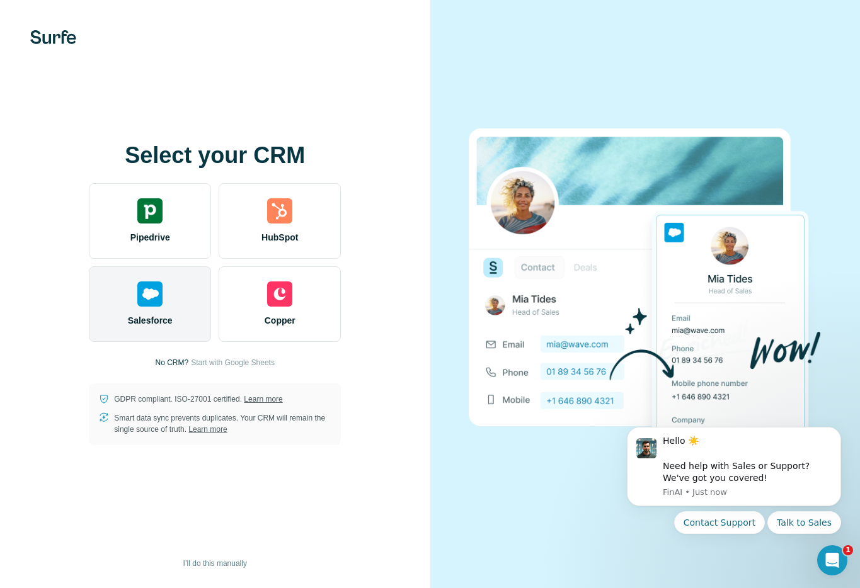
click at [152, 312] on div "Salesforce" at bounding box center [150, 304] width 122 height 76
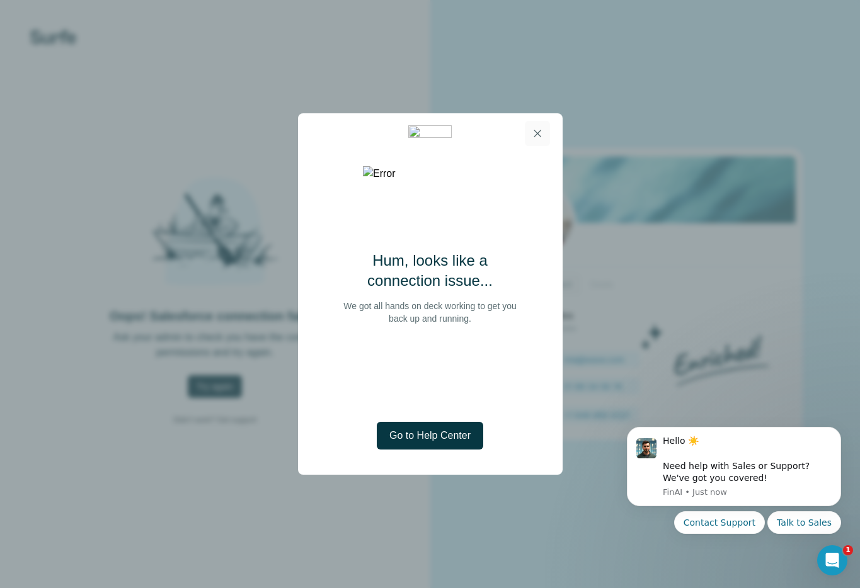
click at [539, 136] on icon "button" at bounding box center [537, 133] width 7 height 7
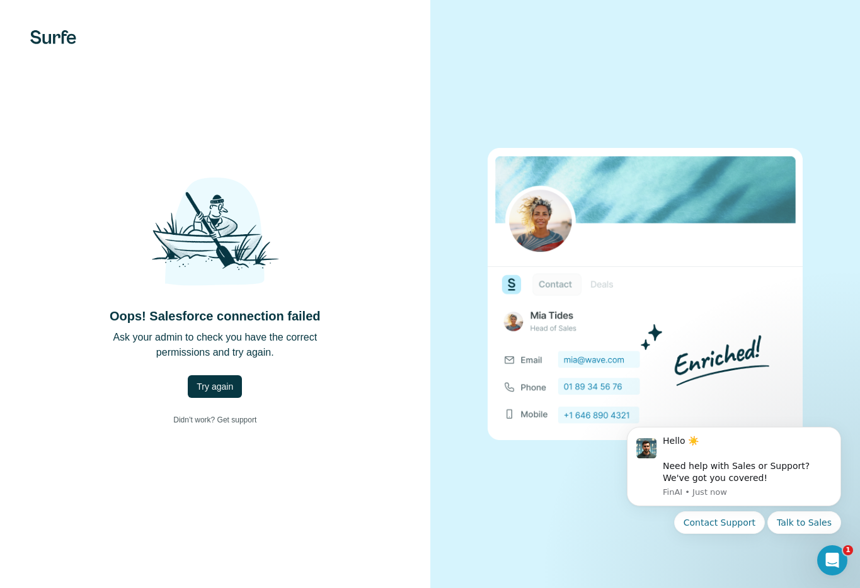
click at [781, 110] on div at bounding box center [645, 294] width 430 height 588
